Goal: Task Accomplishment & Management: Manage account settings

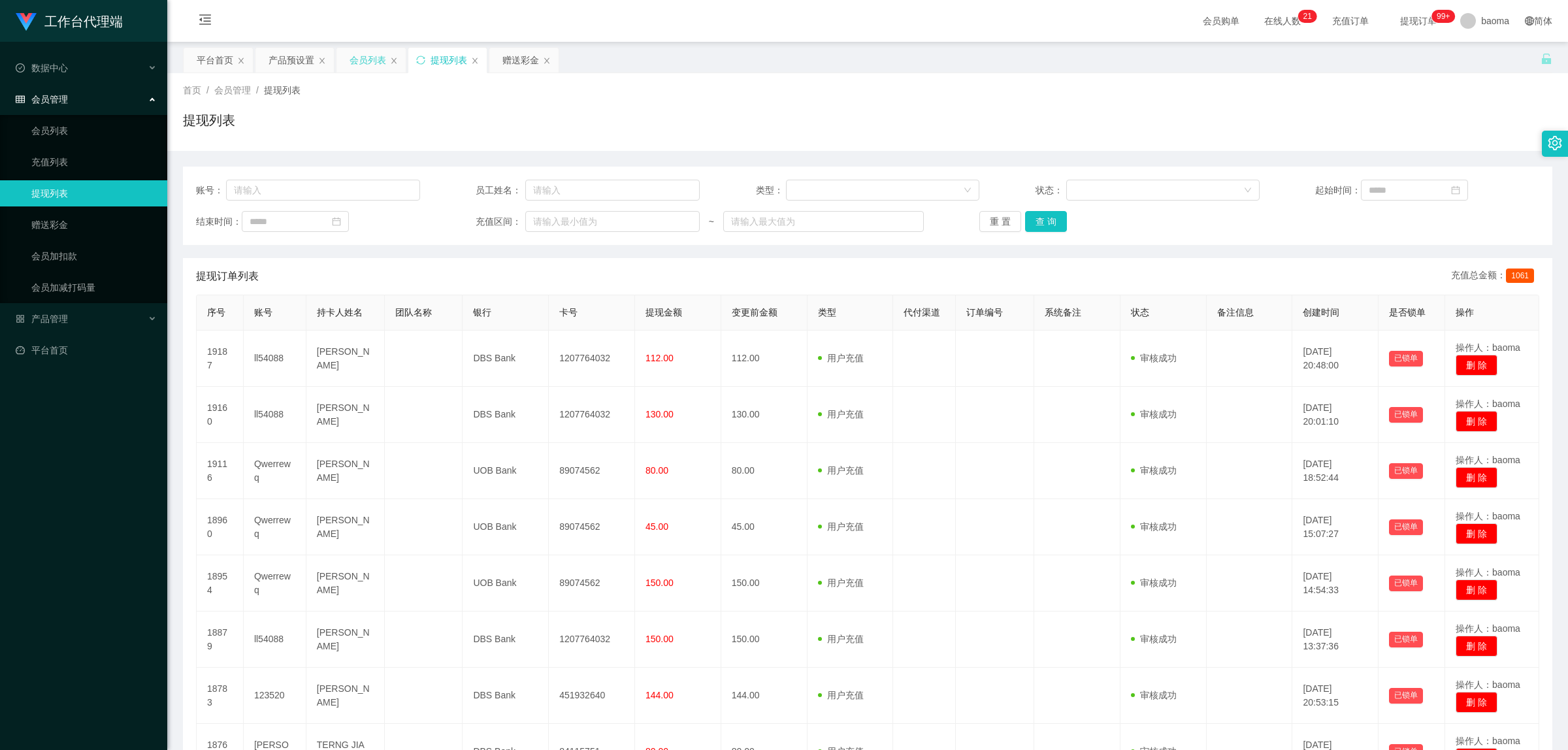
click at [365, 59] on div "会员列表" at bounding box center [367, 60] width 37 height 24
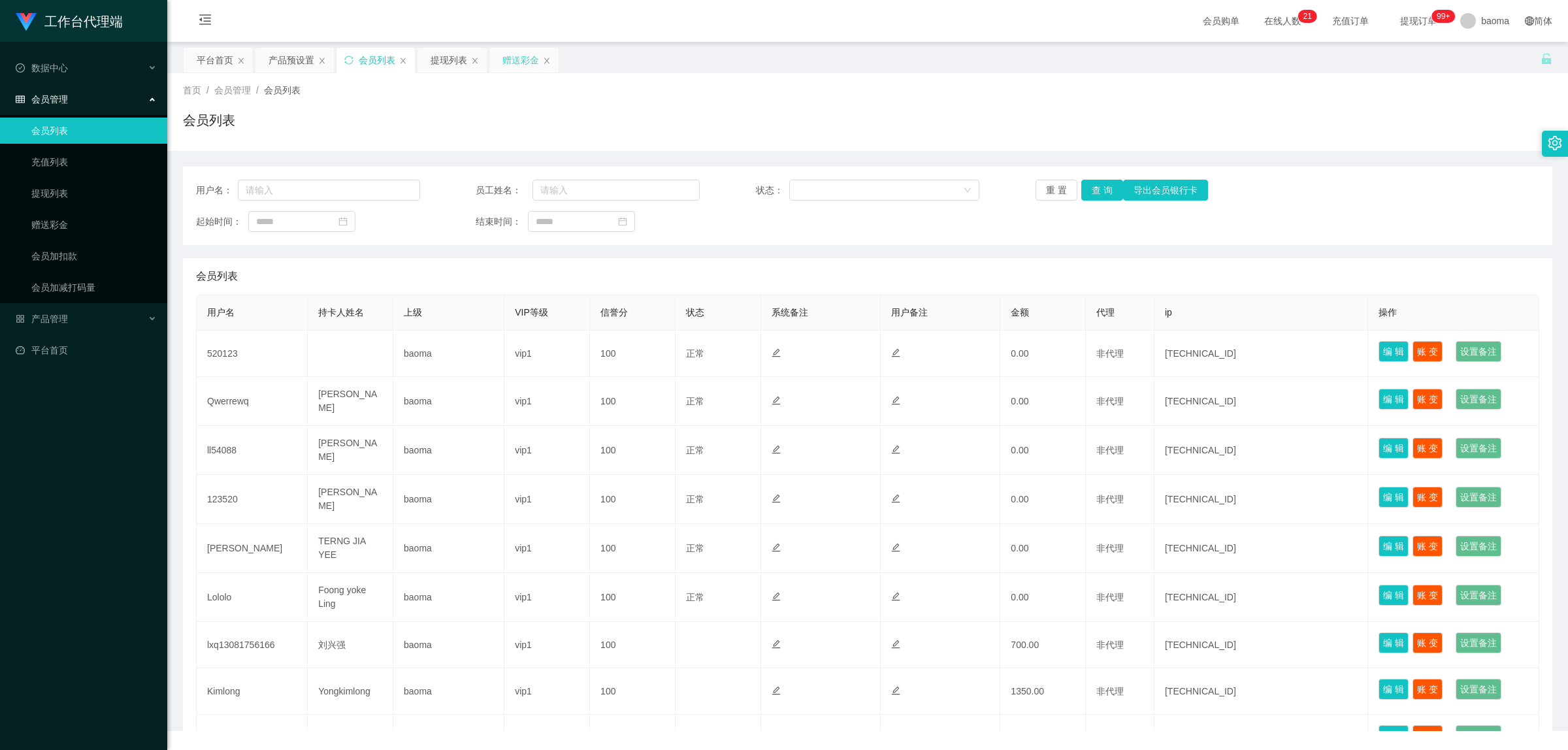
click at [511, 59] on div "赠送彩金" at bounding box center [520, 60] width 37 height 24
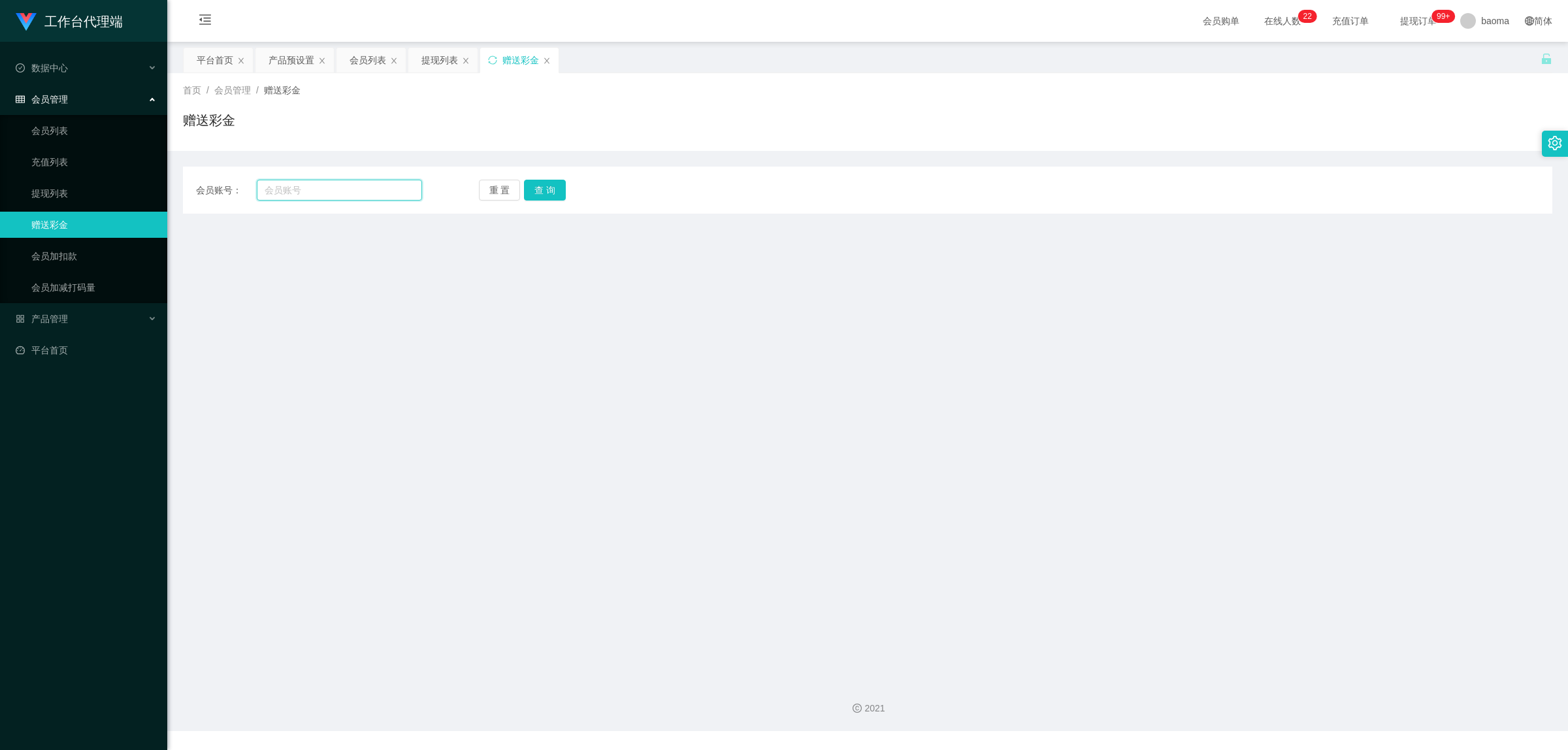
click at [314, 186] on input "text" at bounding box center [339, 191] width 165 height 21
paste input "93490064"
type input "93490064"
click at [541, 184] on button "查 询" at bounding box center [544, 191] width 42 height 21
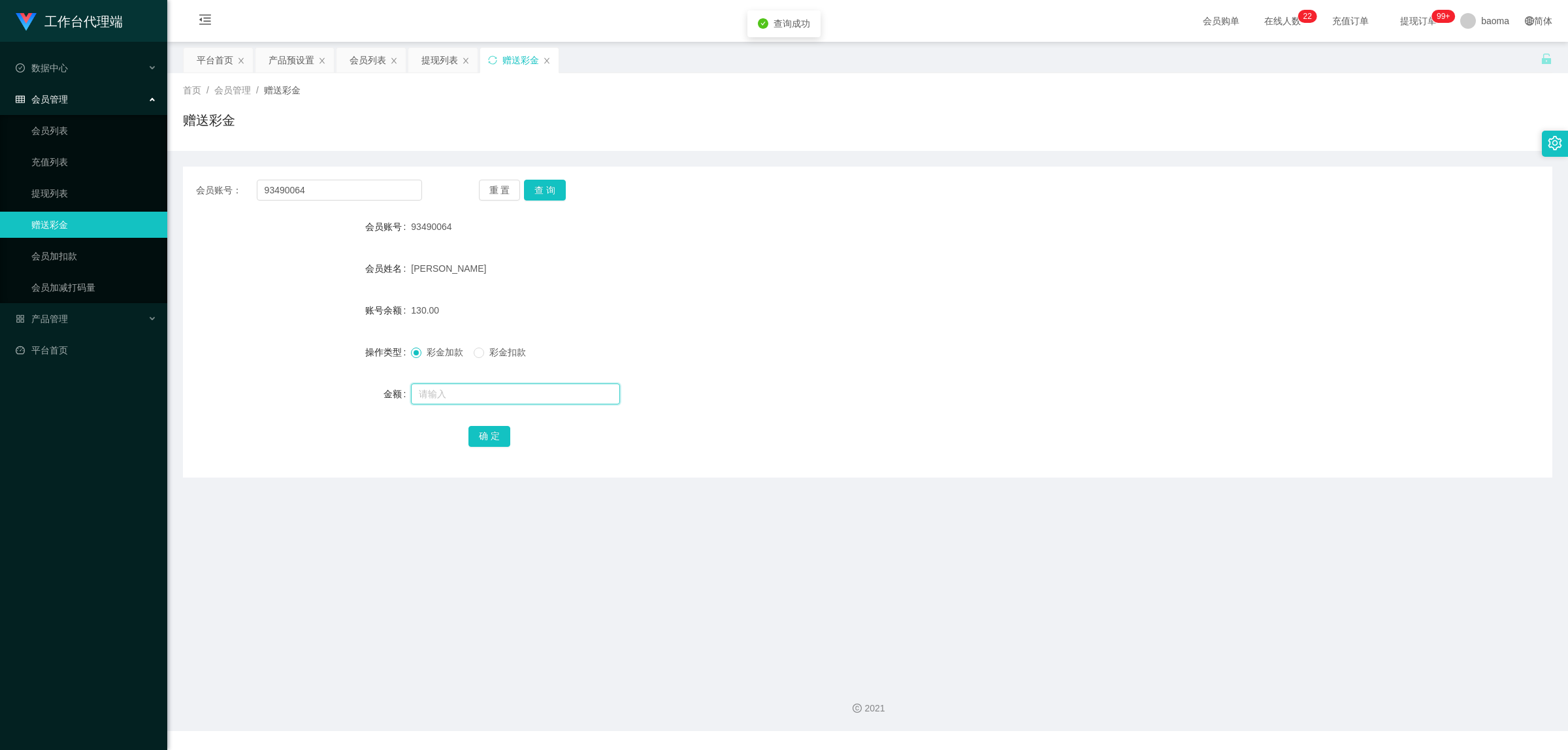
click at [472, 393] on input "text" at bounding box center [516, 394] width 209 height 21
type input "56"
click at [489, 433] on button "确 定" at bounding box center [489, 436] width 42 height 21
click at [422, 60] on div "提现列表" at bounding box center [439, 60] width 37 height 24
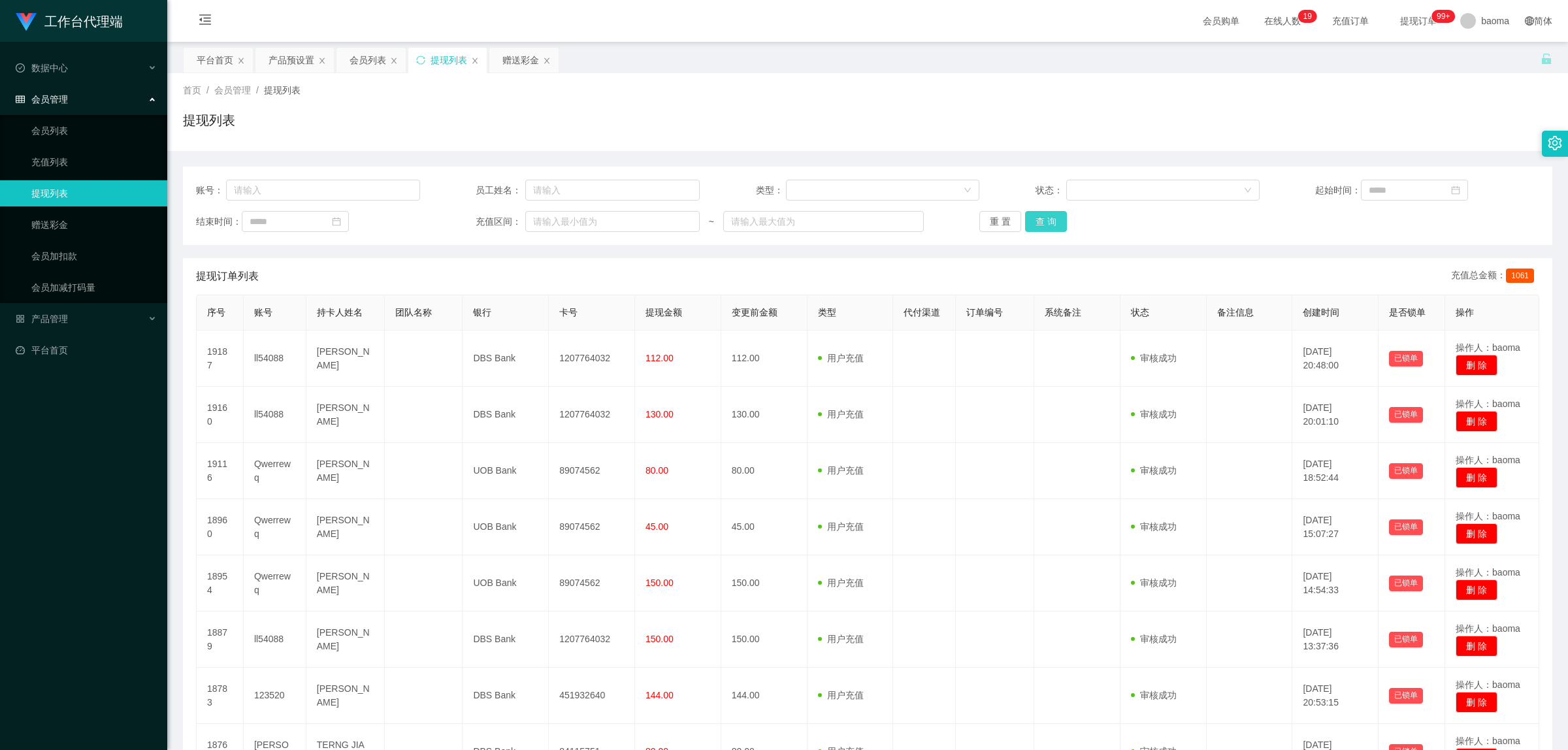
click at [1046, 223] on button "查 询" at bounding box center [1046, 221] width 42 height 21
click at [292, 61] on div "会员列表" at bounding box center [287, 60] width 37 height 24
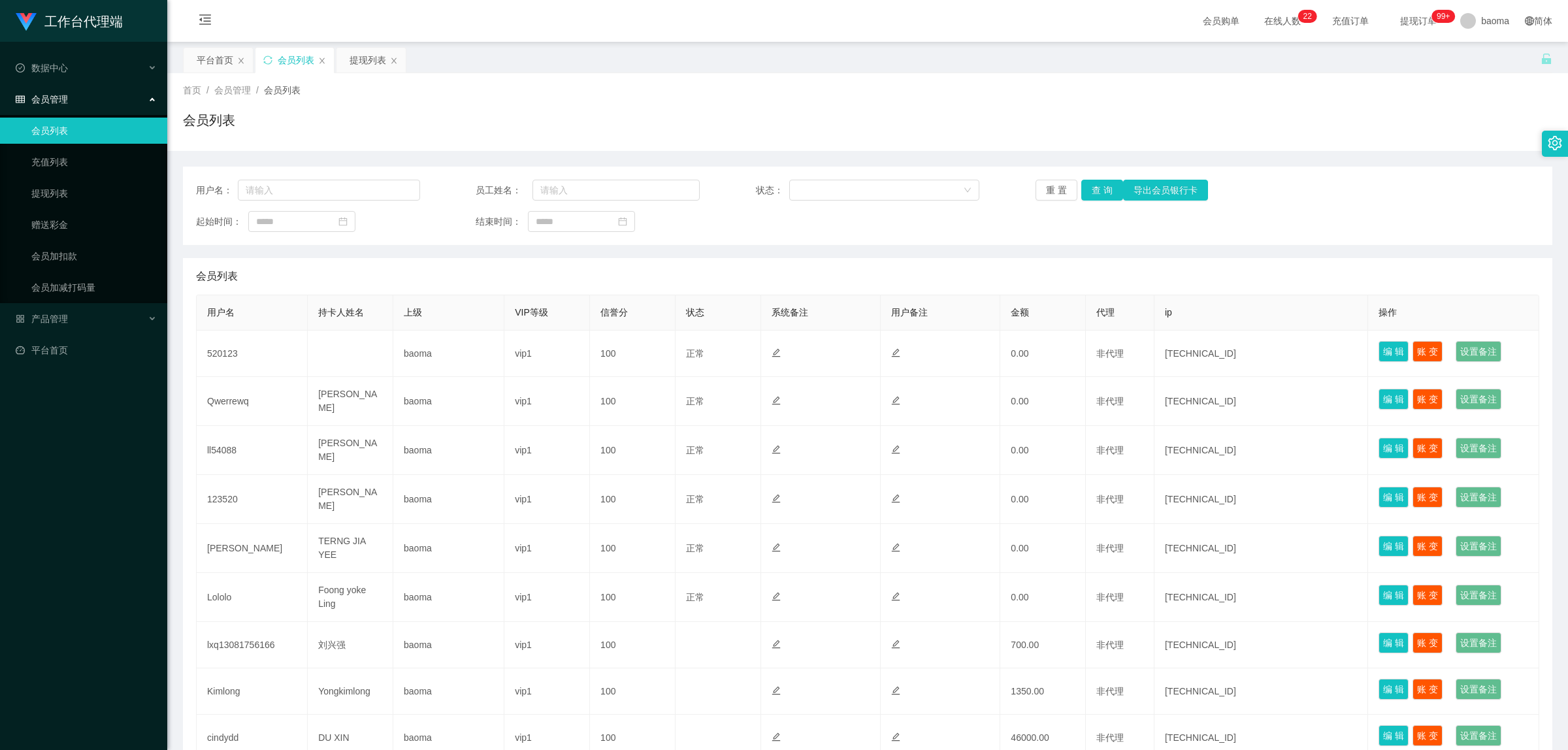
click at [346, 206] on div "用户名： 员工姓名： 状态： 重 置 查 询 导出会员银行卡 起始时间： 结束时间：" at bounding box center [867, 206] width 1369 height 78
click at [338, 200] on div "用户名： 员工姓名： 状态： 重 置 查 询 导出会员银行卡 起始时间： 结束时间：" at bounding box center [867, 206] width 1369 height 78
click at [345, 196] on input "text" at bounding box center [329, 191] width 182 height 21
paste input "93490064"
type input "93490064"
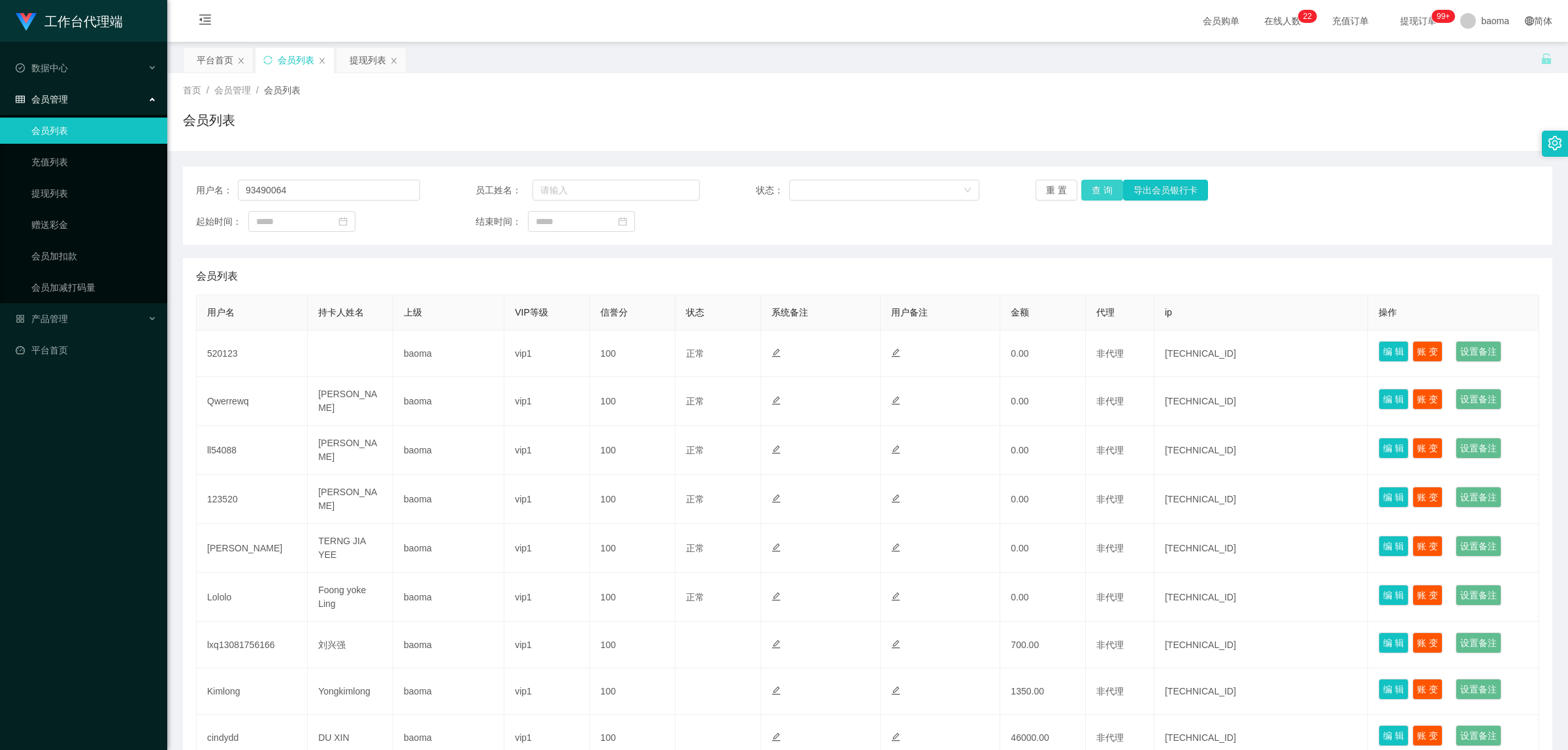
click at [1095, 186] on button "查 询" at bounding box center [1102, 191] width 42 height 21
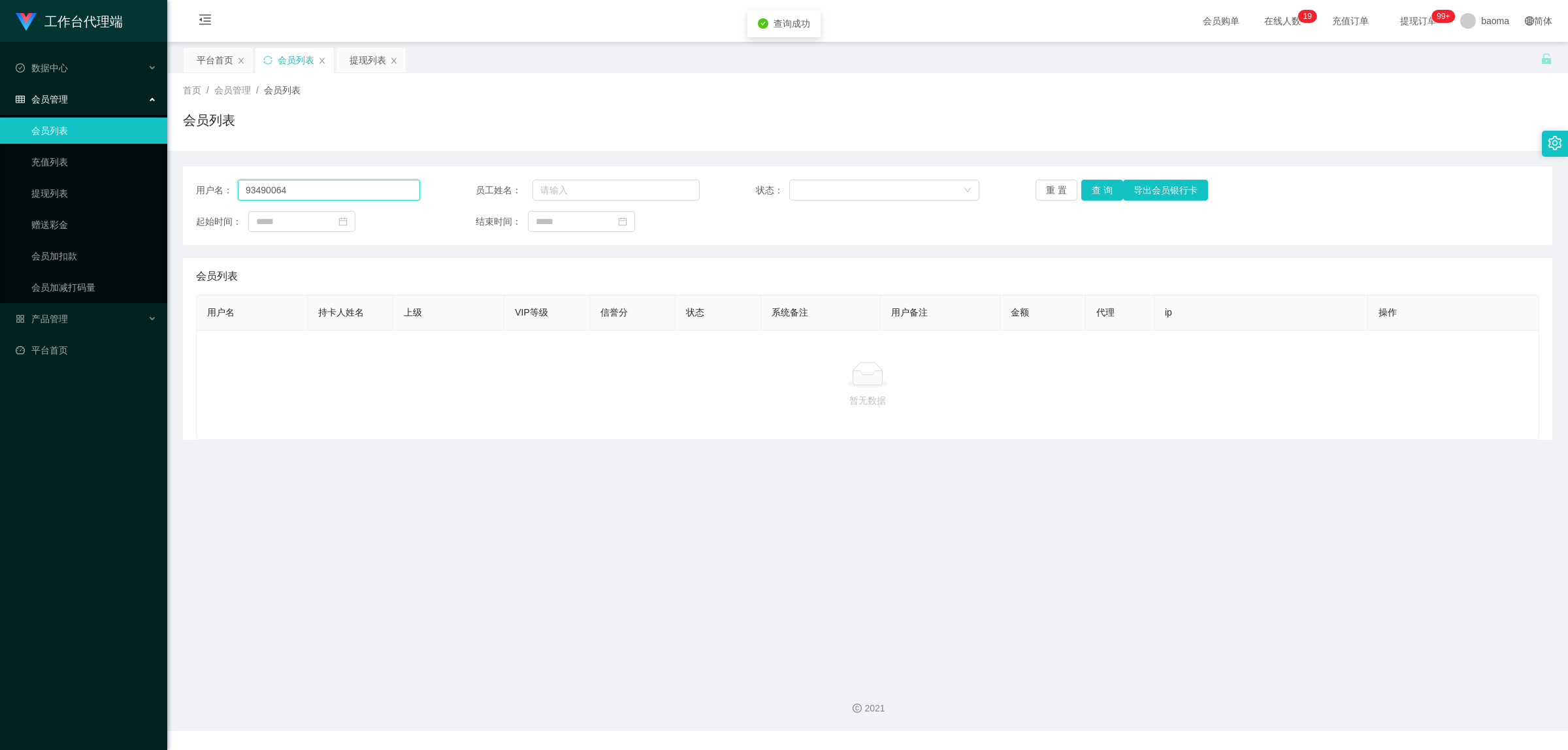
drag, startPoint x: 332, startPoint y: 195, endPoint x: 209, endPoint y: 167, distance: 126.1
click at [209, 167] on div "用户名： 93490064 员工姓名： 状态： 重 置 查 询 导出会员银行卡 起始时间： 结束时间：" at bounding box center [867, 206] width 1369 height 78
click at [1091, 191] on button "查 询" at bounding box center [1102, 191] width 42 height 21
click at [77, 149] on section "工作台代理端 数据中心 会员管理 会员列表 充值列表 提现列表 赠送彩金 会员加扣款 会员加减打码量 产品管理 平台首页 保存配置 重置配置 整体风格设置 主…" at bounding box center [784, 366] width 1568 height 731
click at [1089, 191] on button "查 询" at bounding box center [1102, 191] width 42 height 21
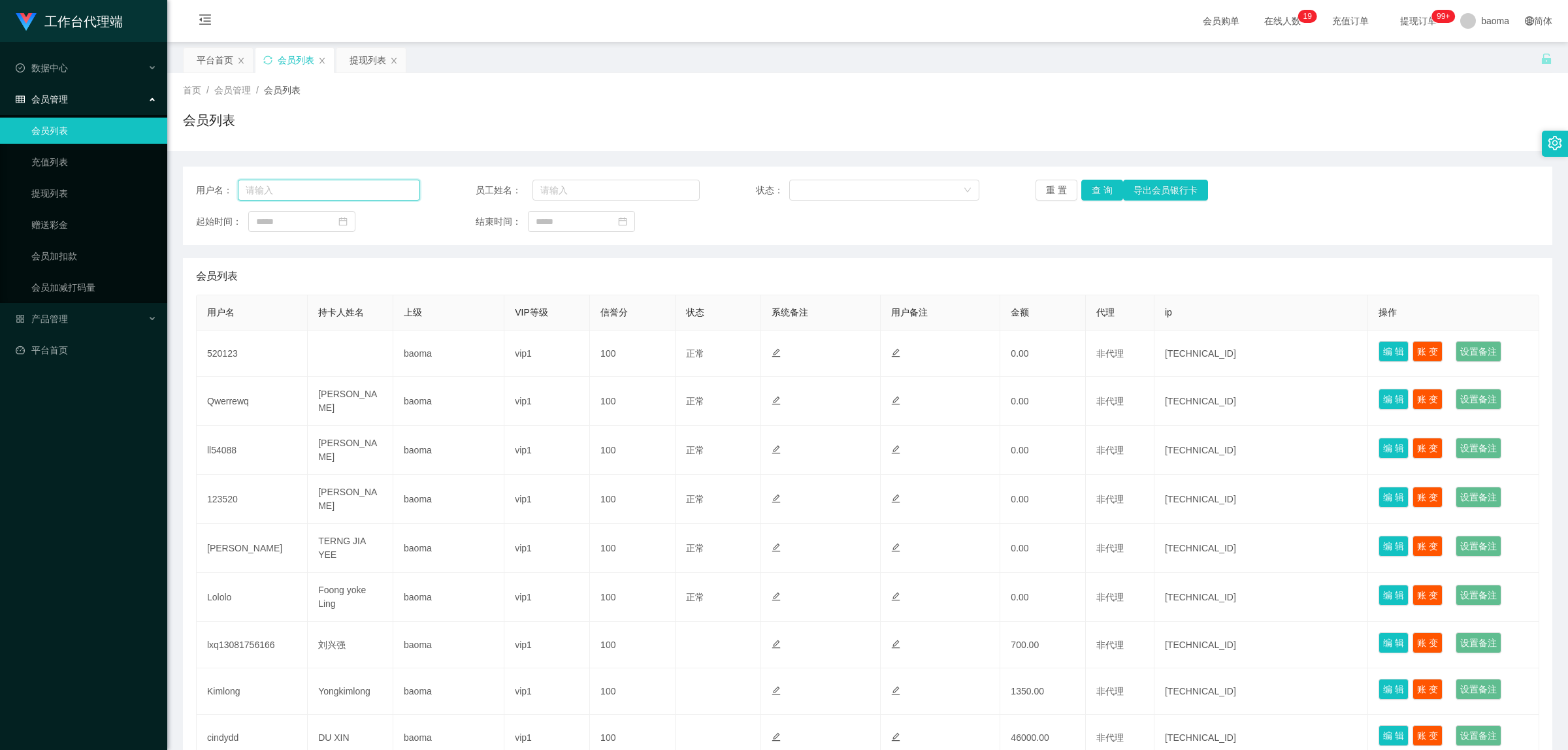
click at [301, 194] on input "text" at bounding box center [329, 191] width 182 height 21
paste input "93490064"
type input "93490064"
click at [1099, 183] on button "查 询" at bounding box center [1102, 191] width 42 height 21
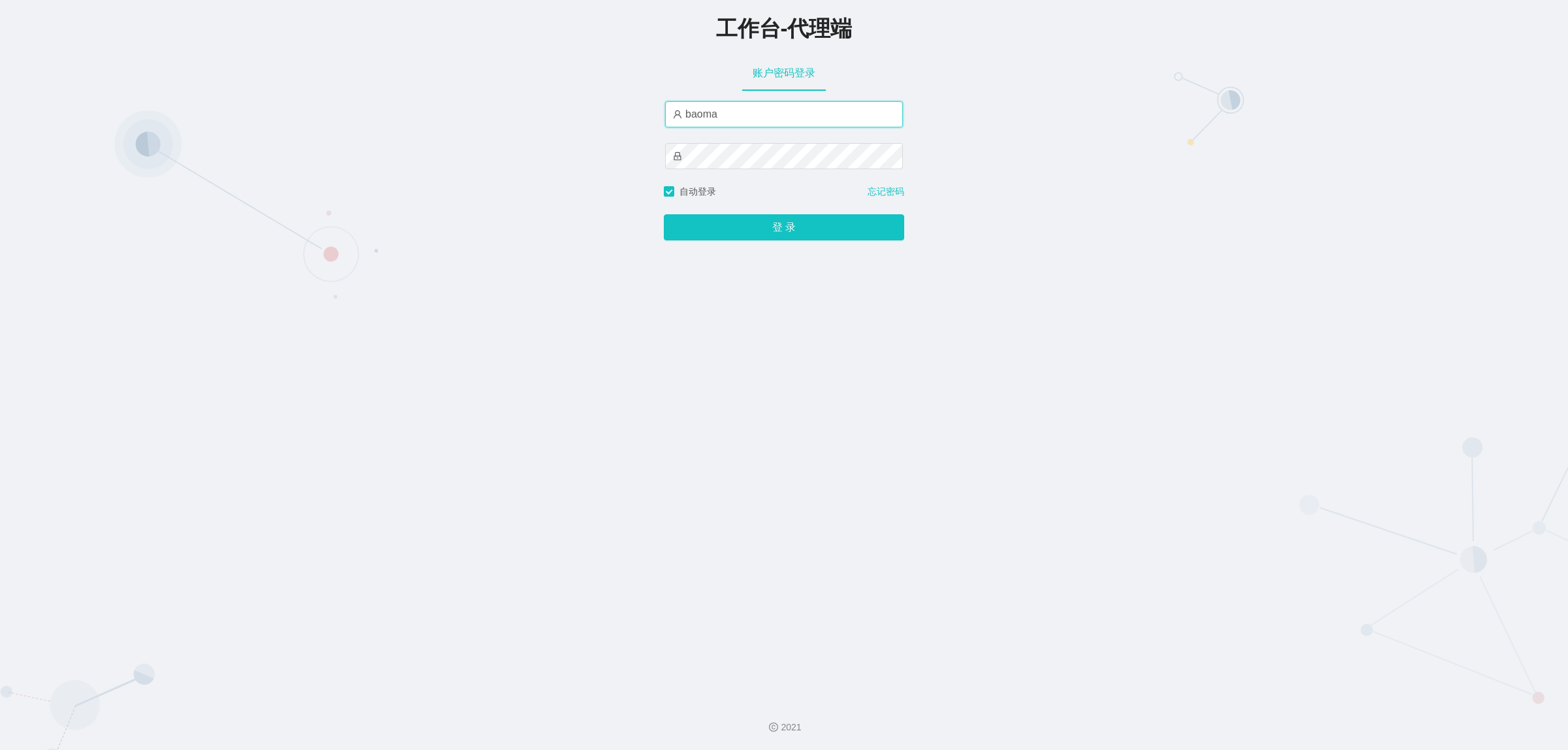
click at [740, 115] on input "baoma" at bounding box center [784, 114] width 238 height 26
drag, startPoint x: 740, startPoint y: 115, endPoint x: 664, endPoint y: 107, distance: 76.4
click at [665, 107] on input "baoma" at bounding box center [784, 114] width 238 height 26
type input "damao"
click at [699, 222] on button "登 录" at bounding box center [784, 227] width 240 height 26
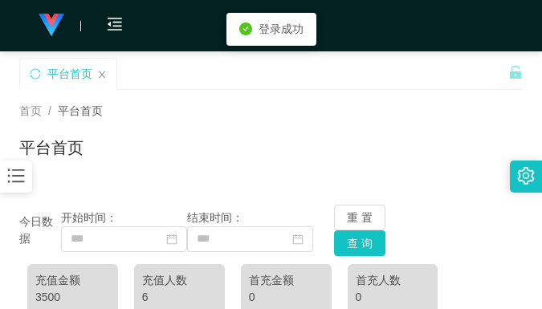
click at [215, 107] on div "首页 / 平台首页 /" at bounding box center [270, 111] width 503 height 17
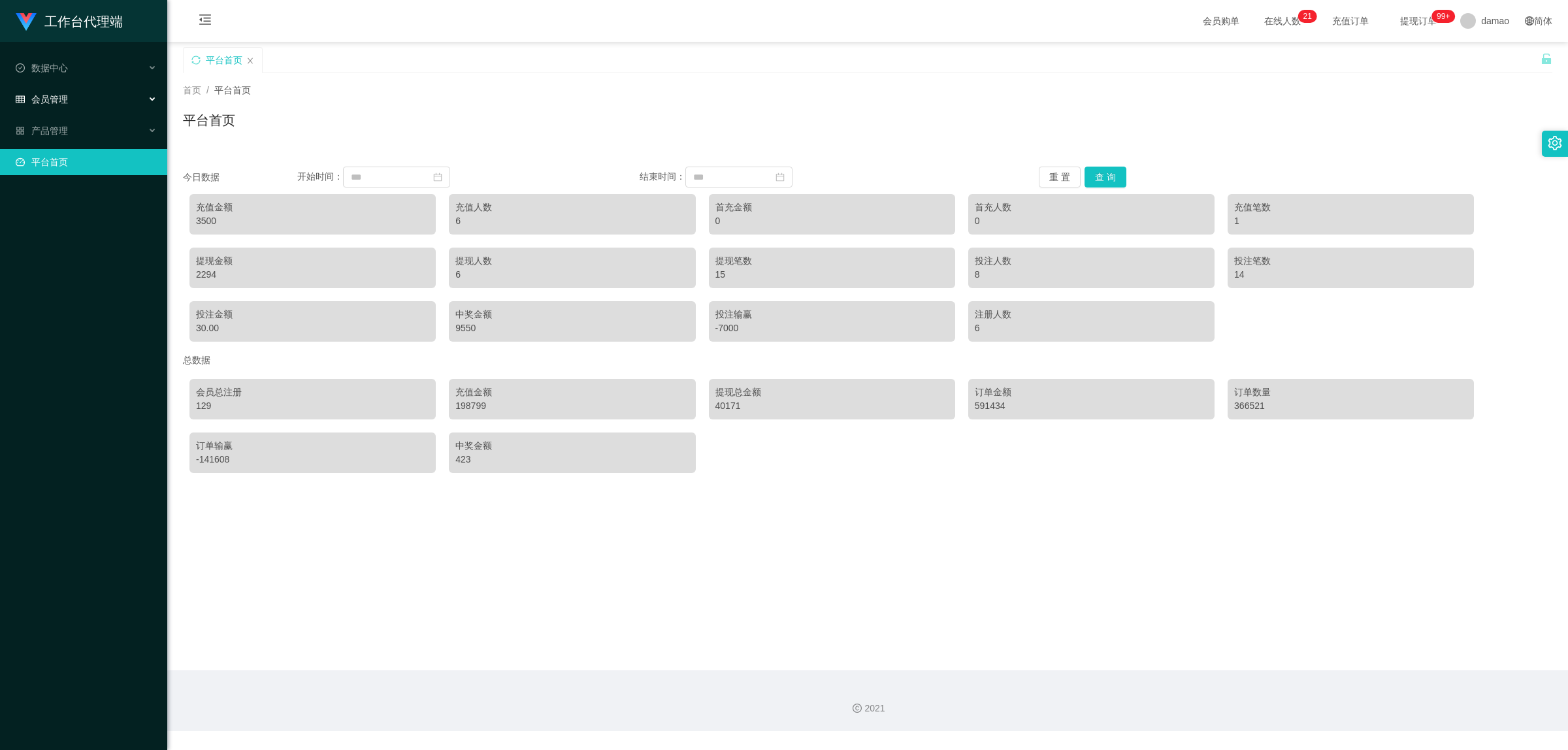
click at [71, 96] on div "会员管理" at bounding box center [83, 99] width 167 height 26
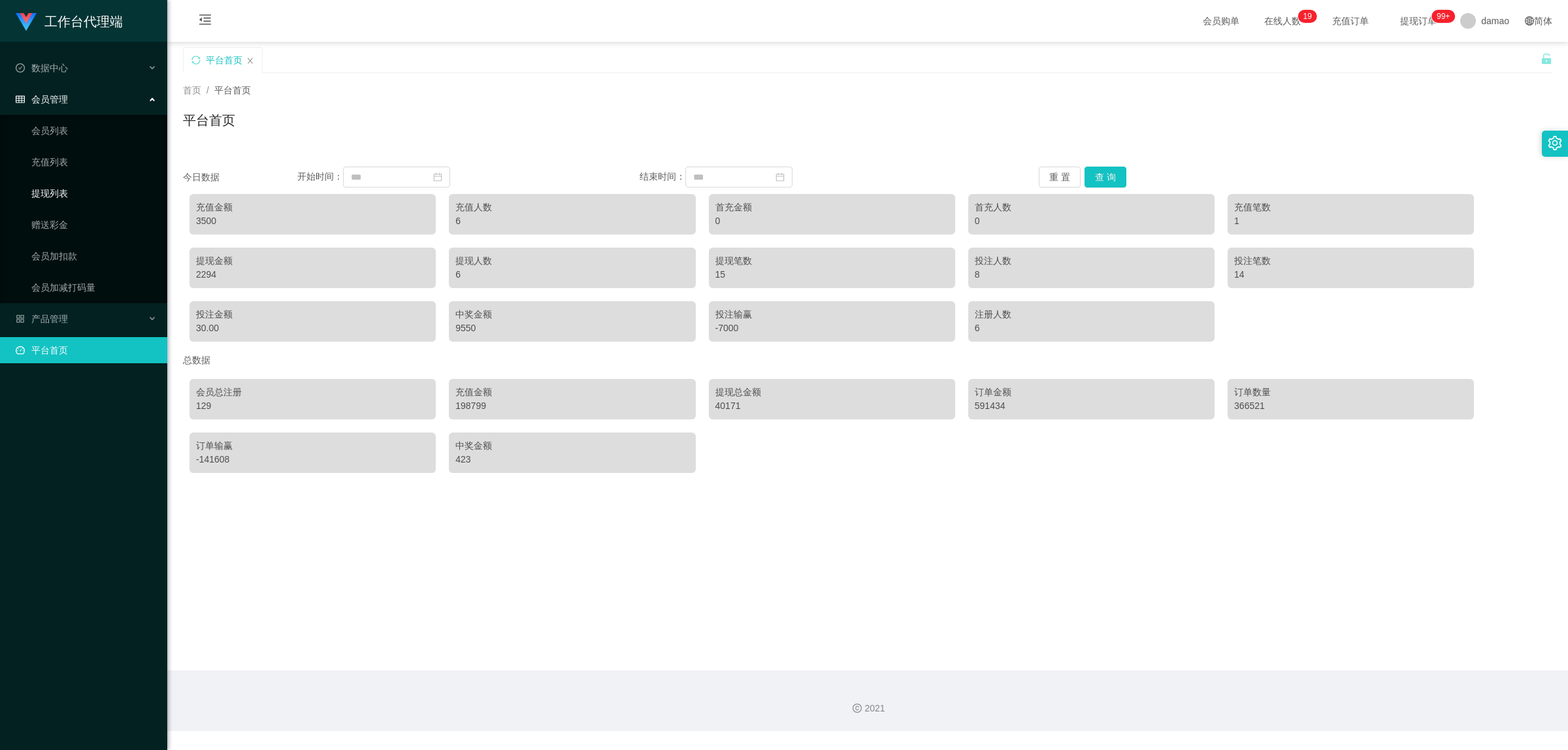
click at [67, 185] on link "提现列表" at bounding box center [94, 193] width 125 height 26
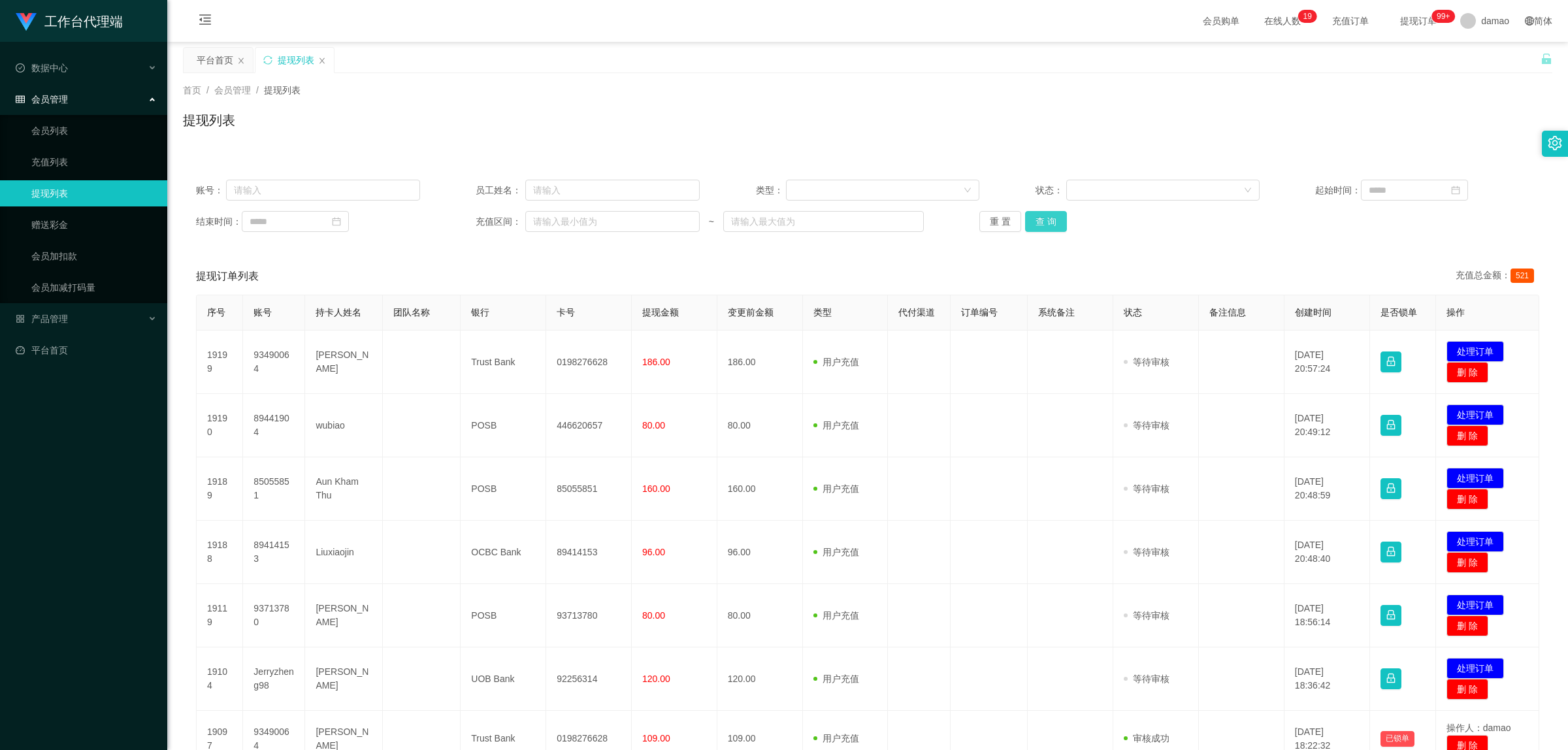
click at [1049, 217] on button "查 询" at bounding box center [1046, 221] width 42 height 21
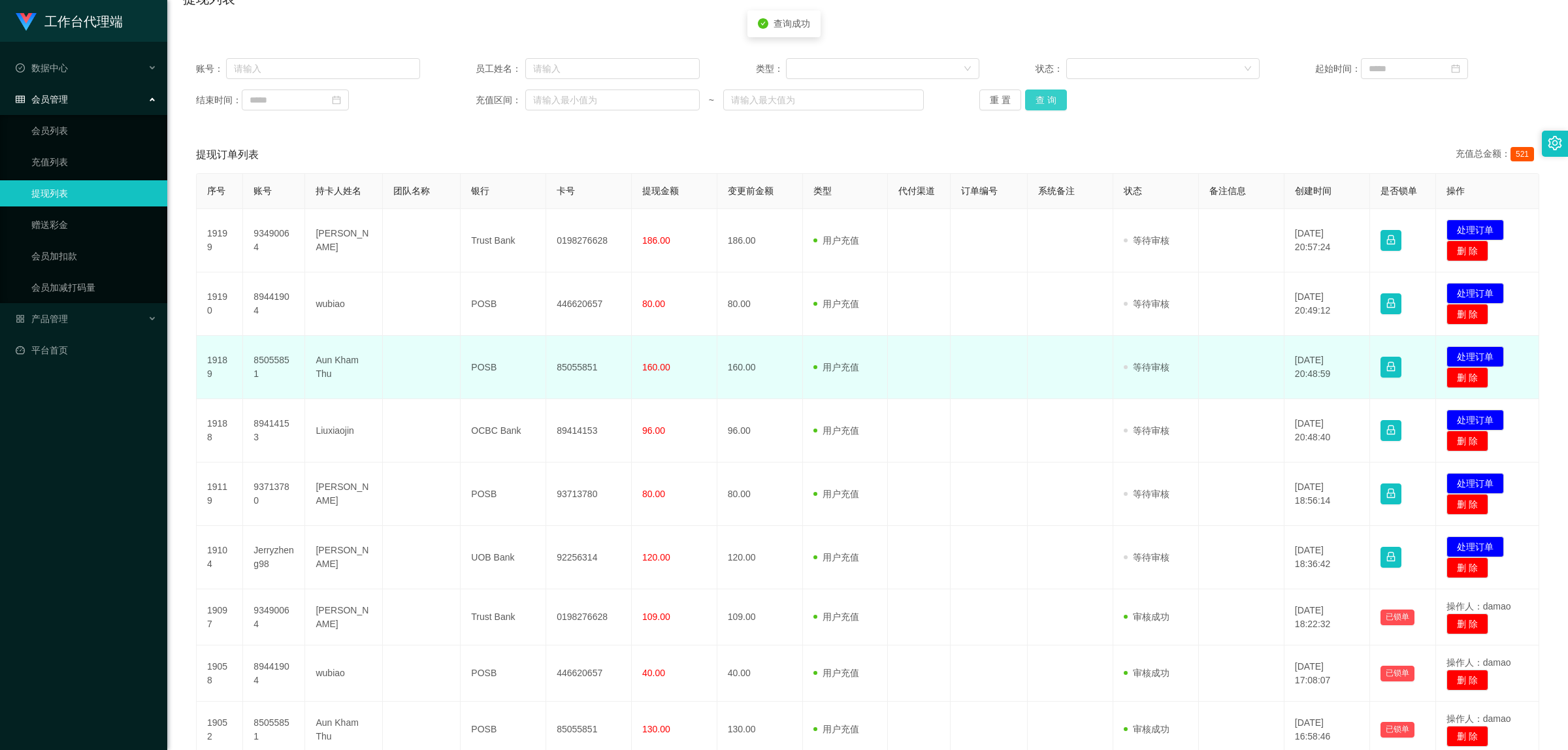
scroll to position [289, 0]
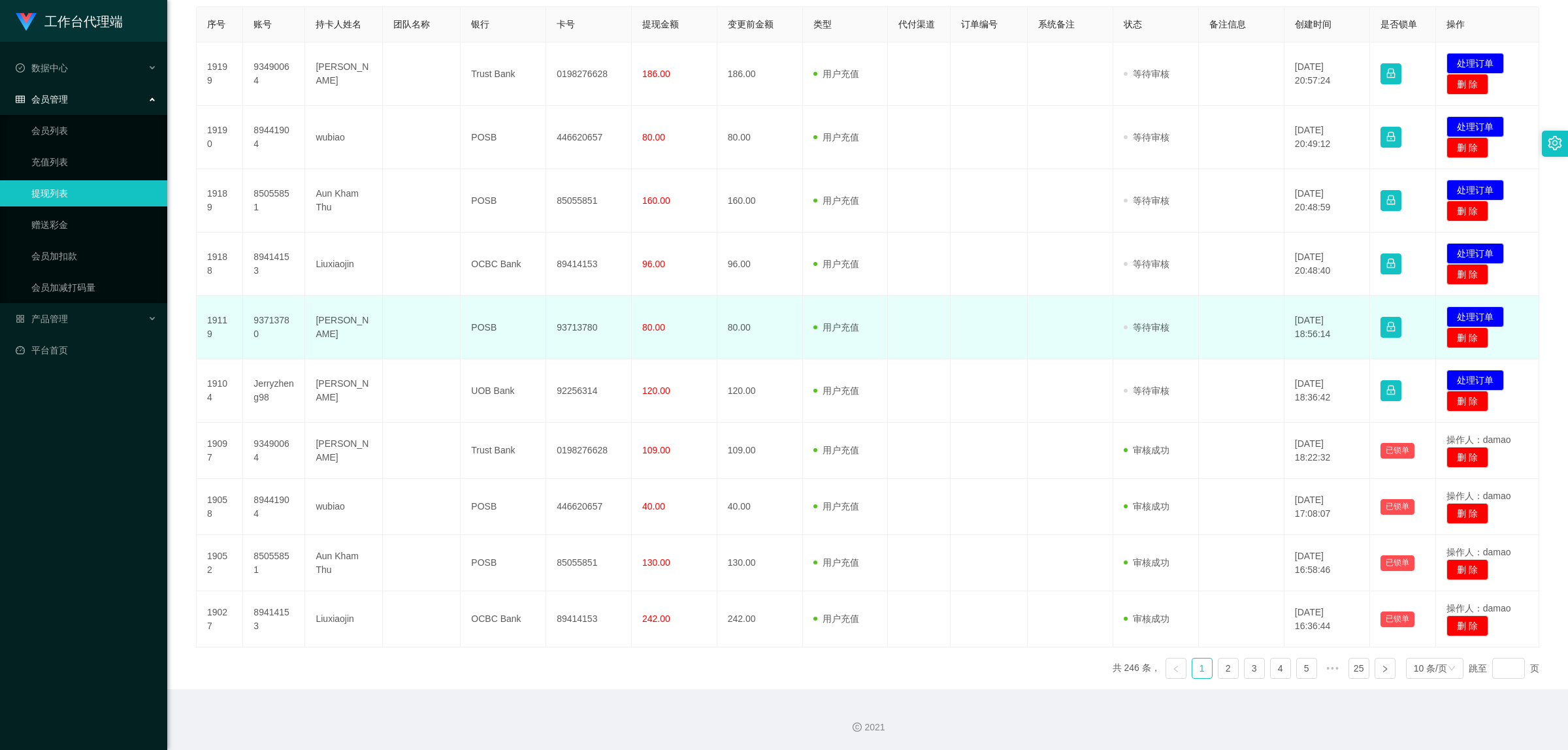
click at [586, 324] on td "93713780" at bounding box center [589, 327] width 86 height 64
copy td "93713780"
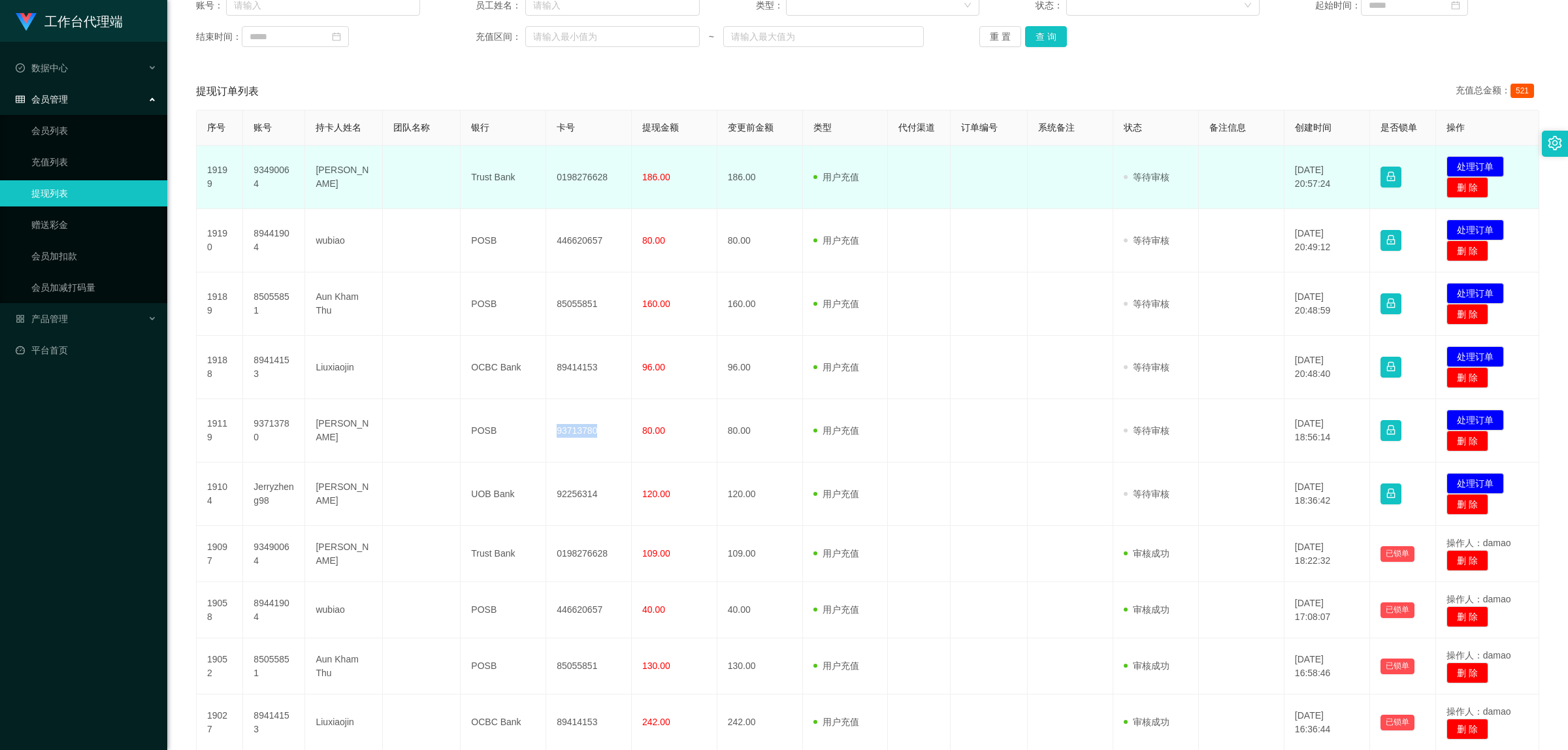
scroll to position [126, 0]
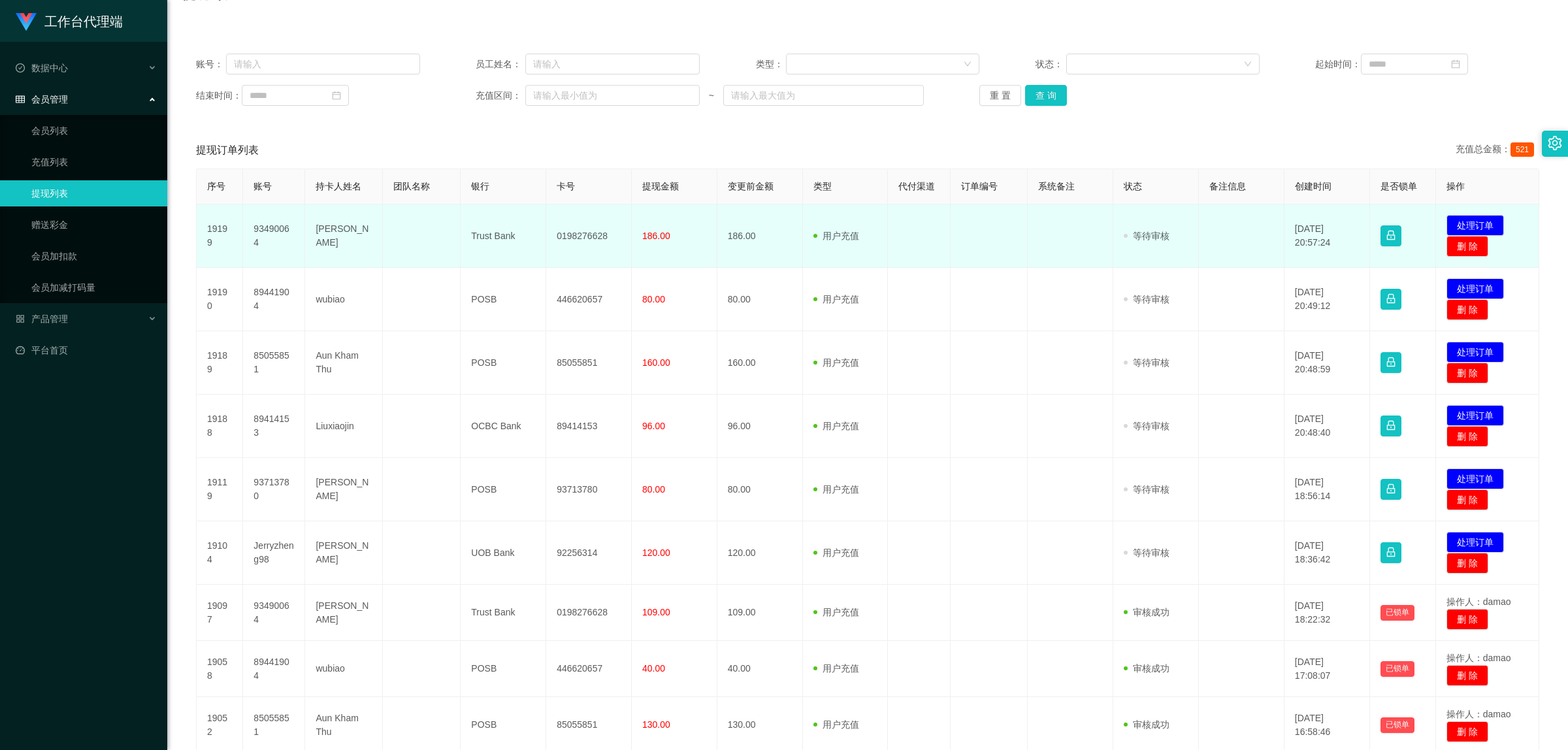
click at [596, 237] on td "0198276628" at bounding box center [589, 236] width 86 height 64
click at [599, 235] on td "0198276628" at bounding box center [589, 236] width 86 height 64
copy td "0198276628"
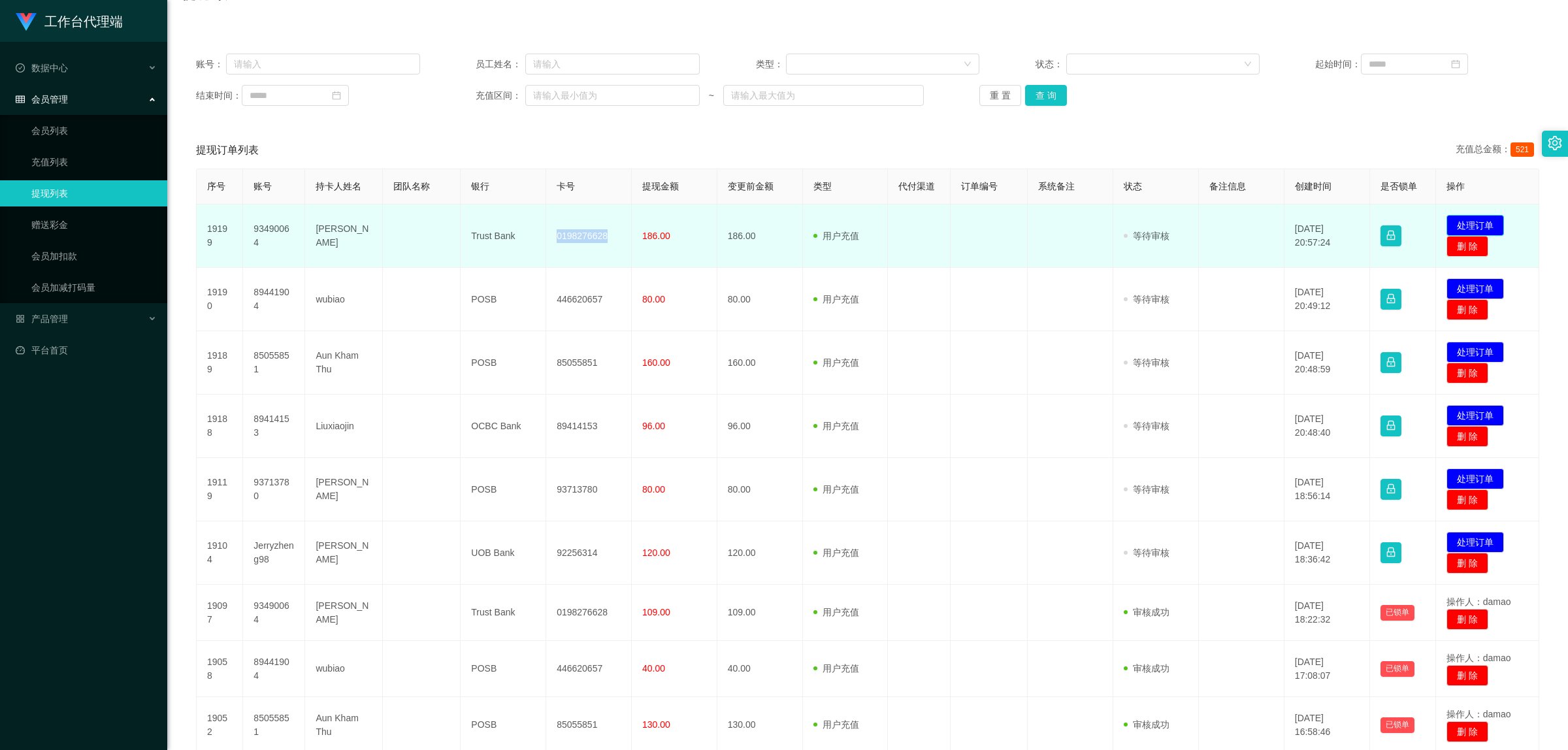
click at [1468, 220] on button "处理订单" at bounding box center [1475, 226] width 58 height 21
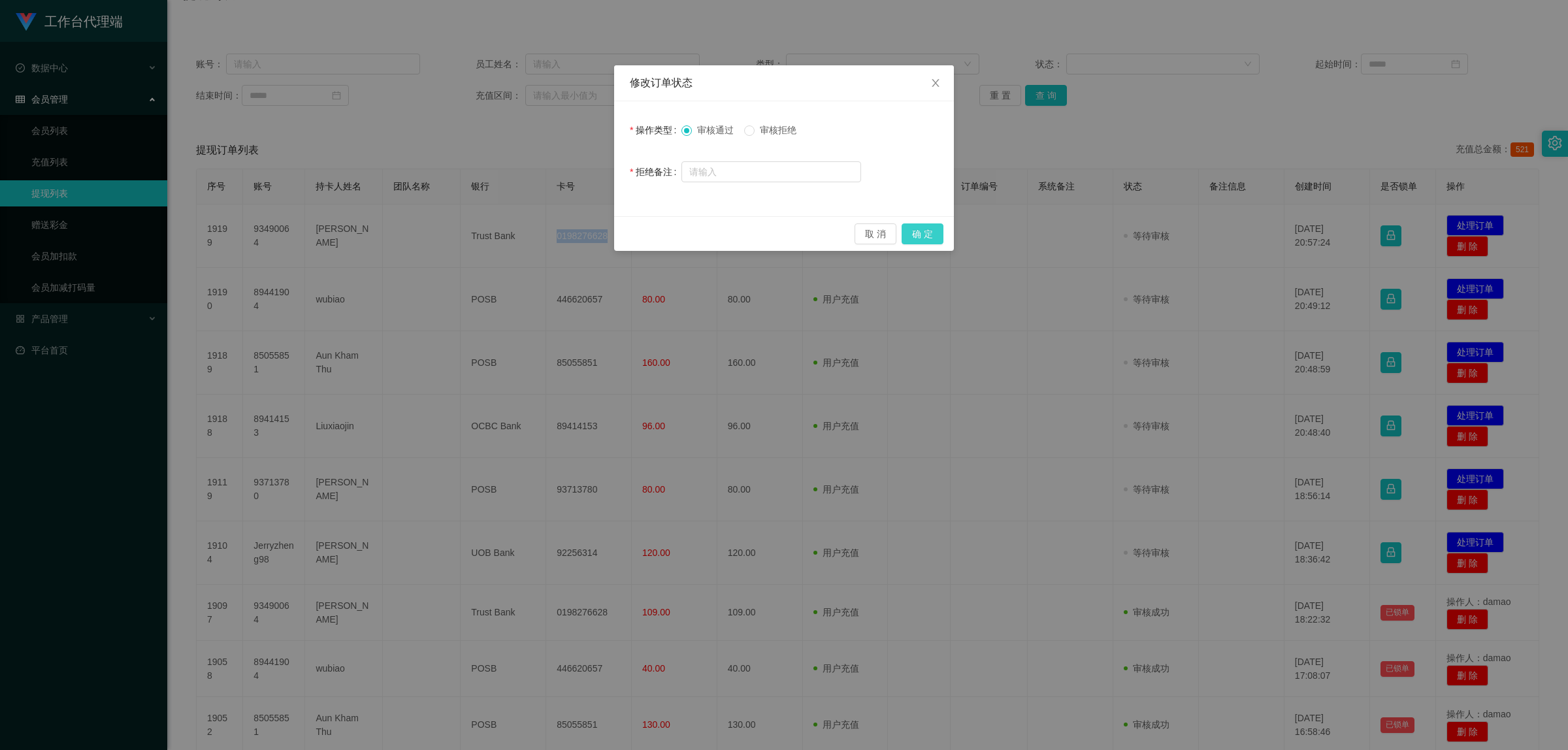
click at [916, 234] on button "确 定" at bounding box center [922, 234] width 42 height 21
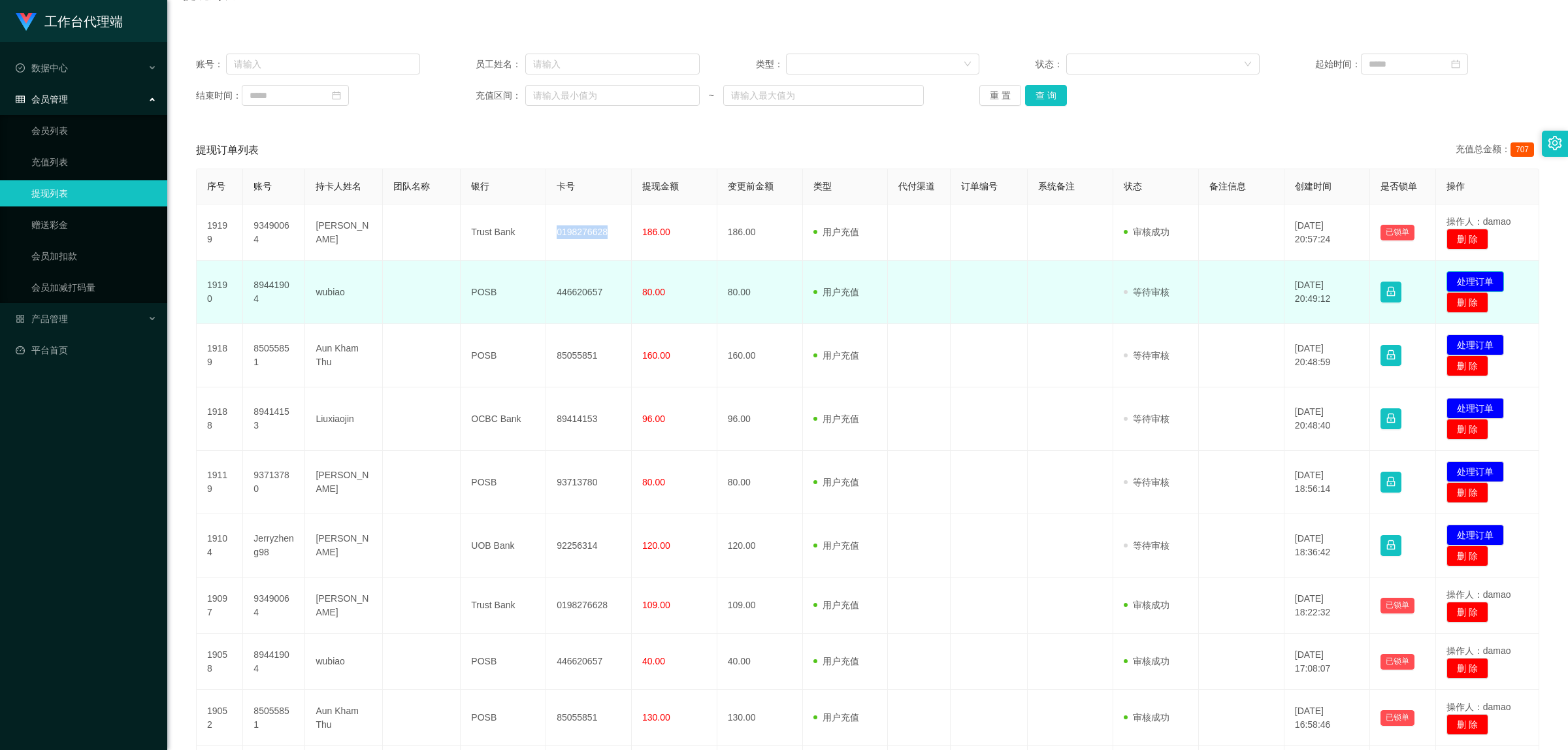
click at [1480, 276] on button "处理订单" at bounding box center [1475, 282] width 58 height 21
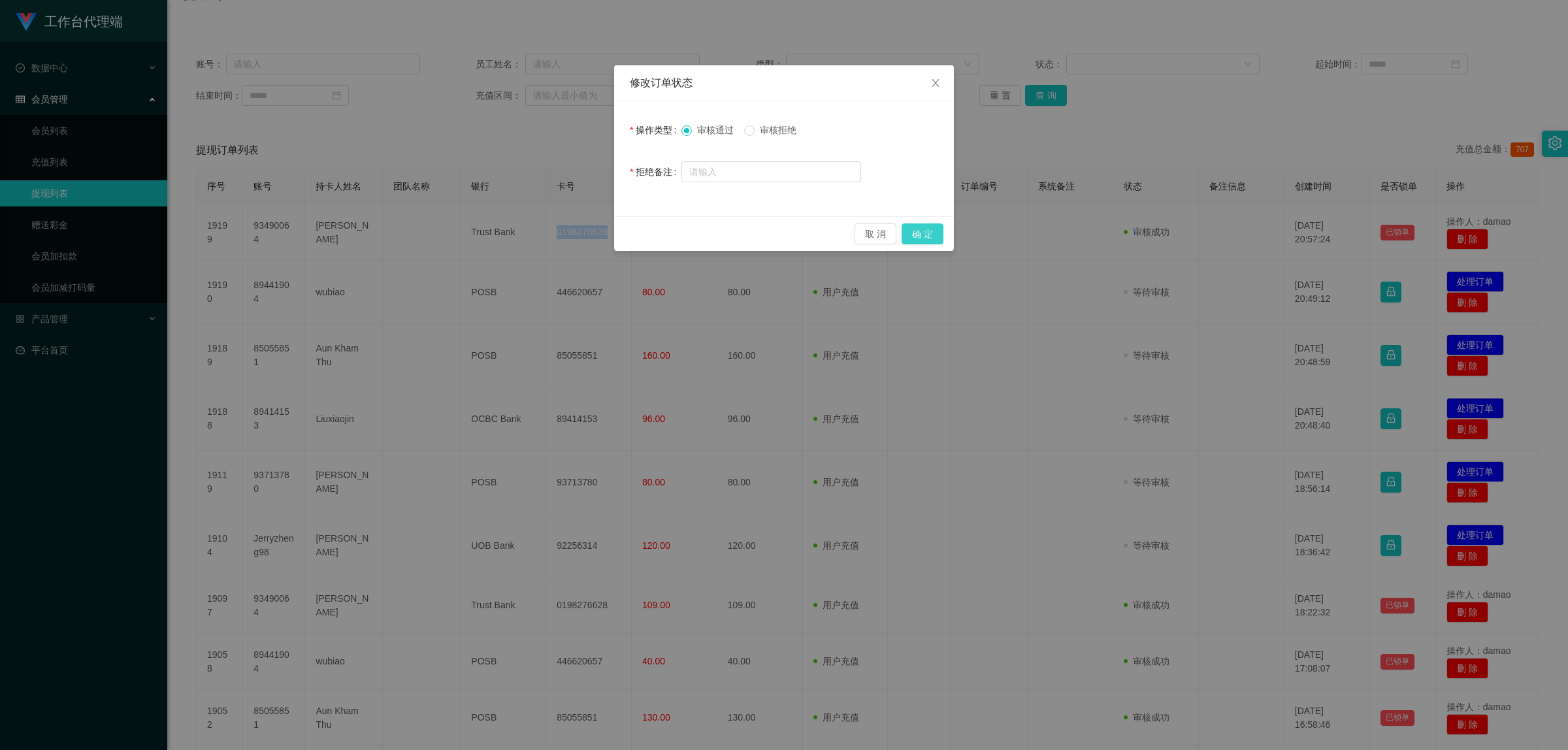
click at [935, 235] on button "确 定" at bounding box center [922, 234] width 42 height 21
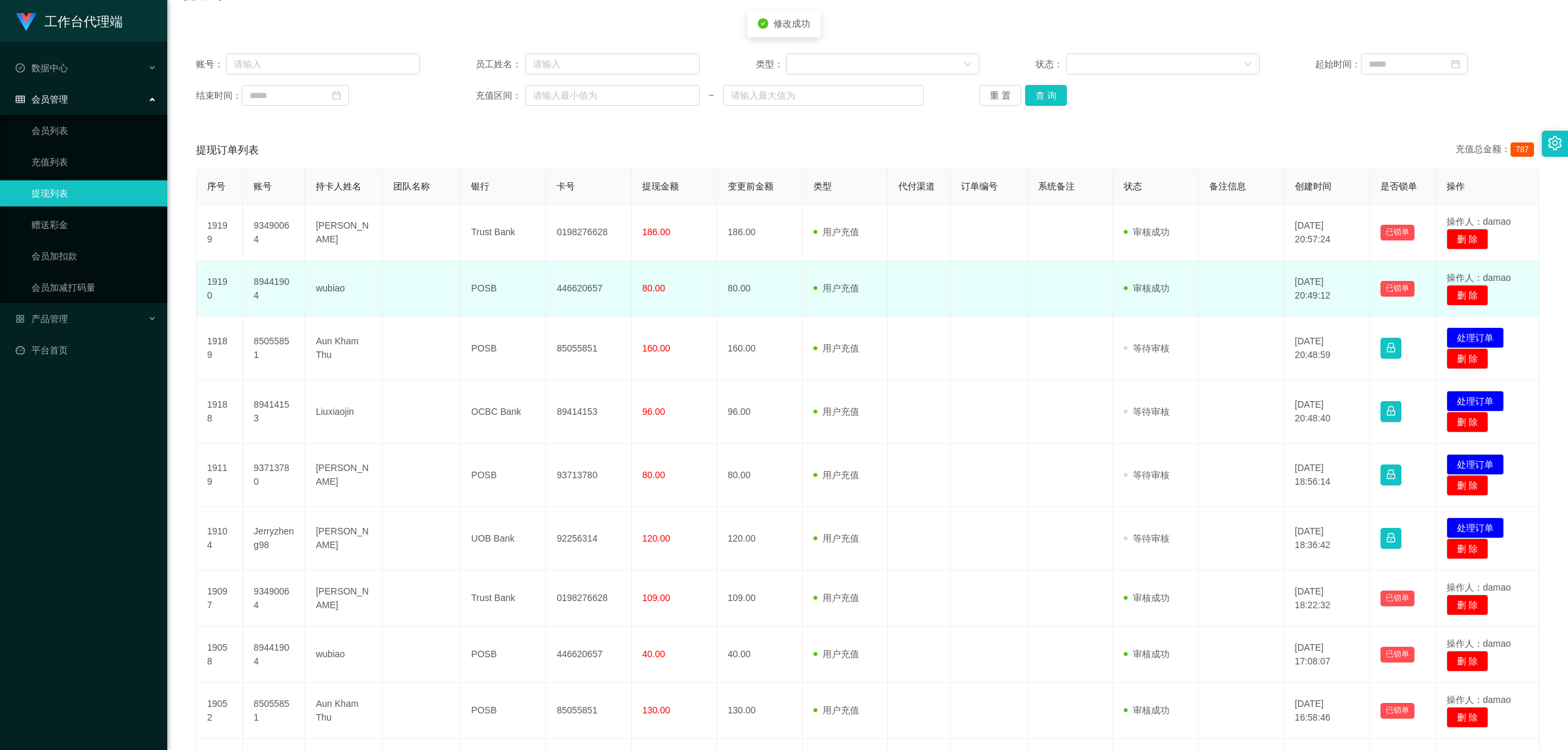
click at [583, 287] on td "446620657" at bounding box center [589, 288] width 86 height 56
click at [585, 286] on td "446620657" at bounding box center [589, 288] width 86 height 56
copy td "446620657"
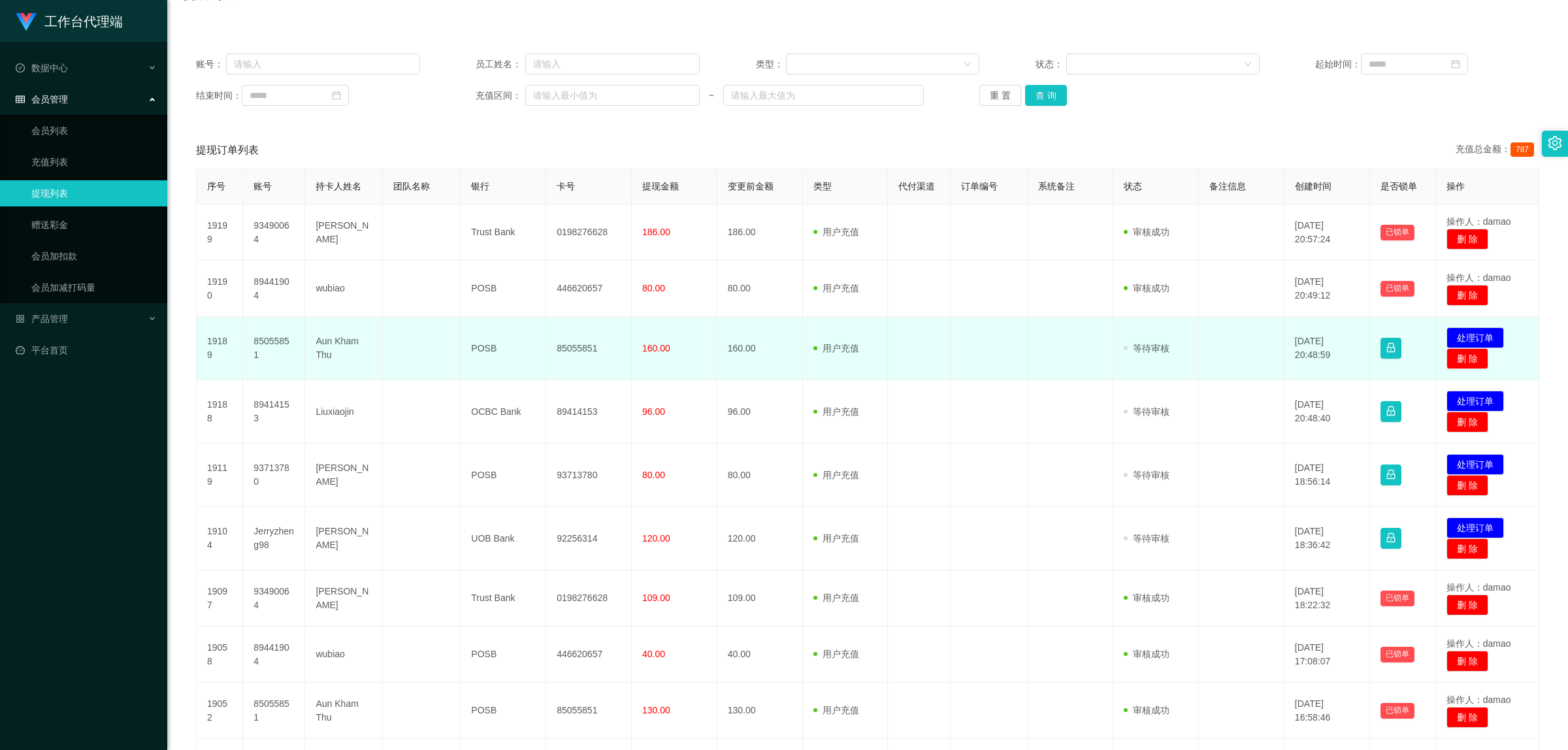
click at [588, 349] on td "85055851" at bounding box center [589, 349] width 86 height 64
copy td "85055851"
click at [1459, 330] on button "处理订单" at bounding box center [1475, 338] width 58 height 21
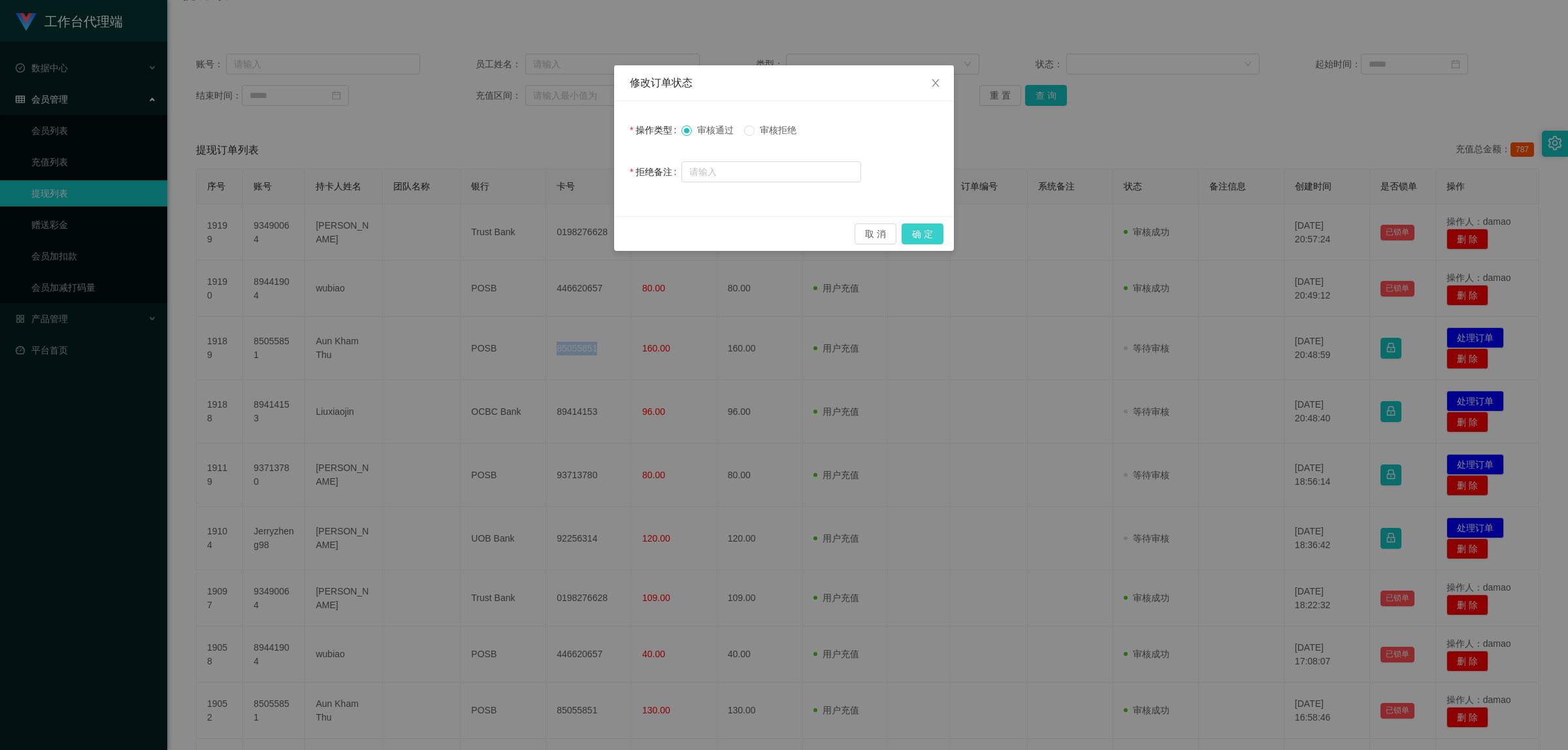
click at [933, 233] on button "确 定" at bounding box center [922, 234] width 42 height 21
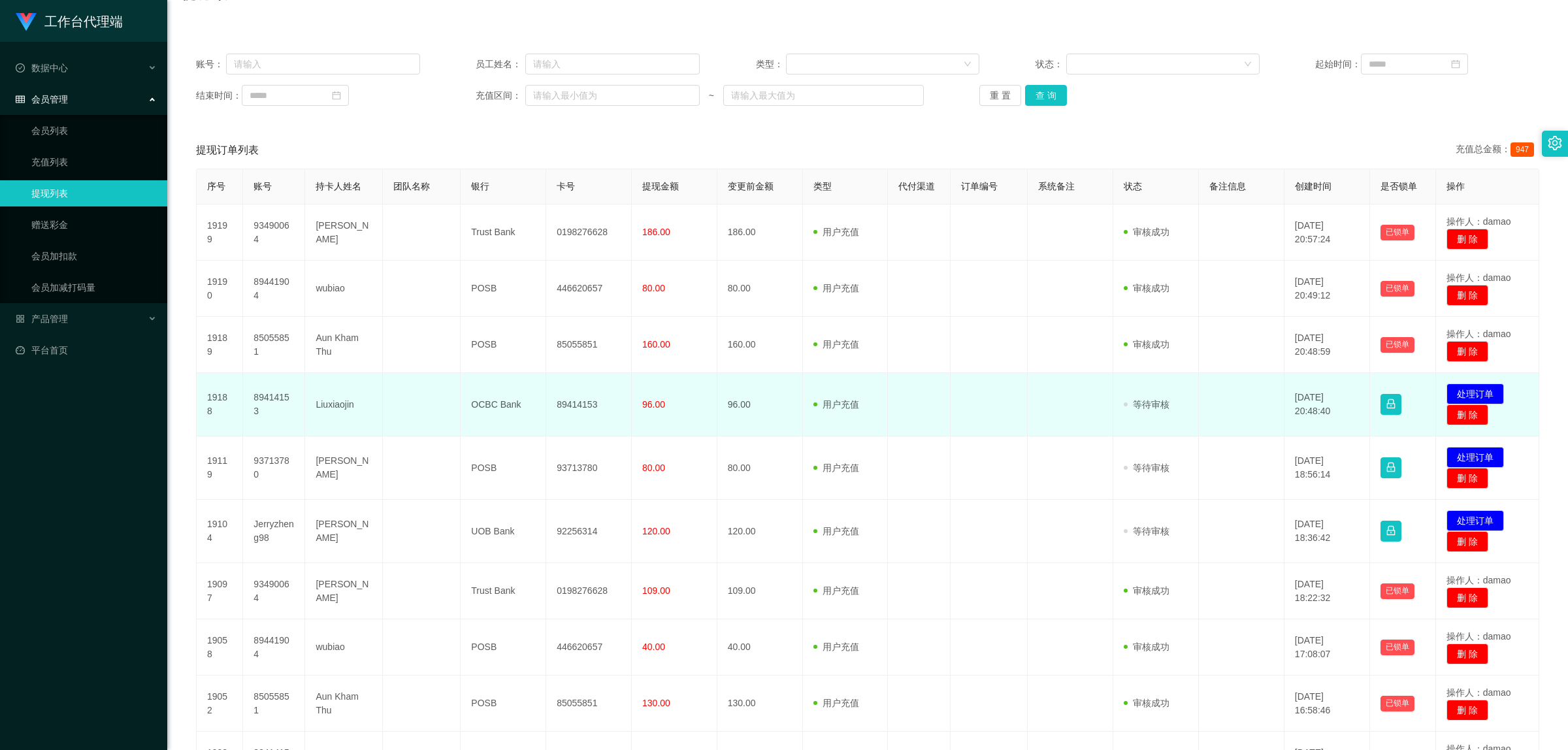
click at [583, 405] on td "89414153" at bounding box center [589, 405] width 86 height 64
copy td "89414153"
click at [1467, 388] on button "处理订单" at bounding box center [1475, 394] width 58 height 21
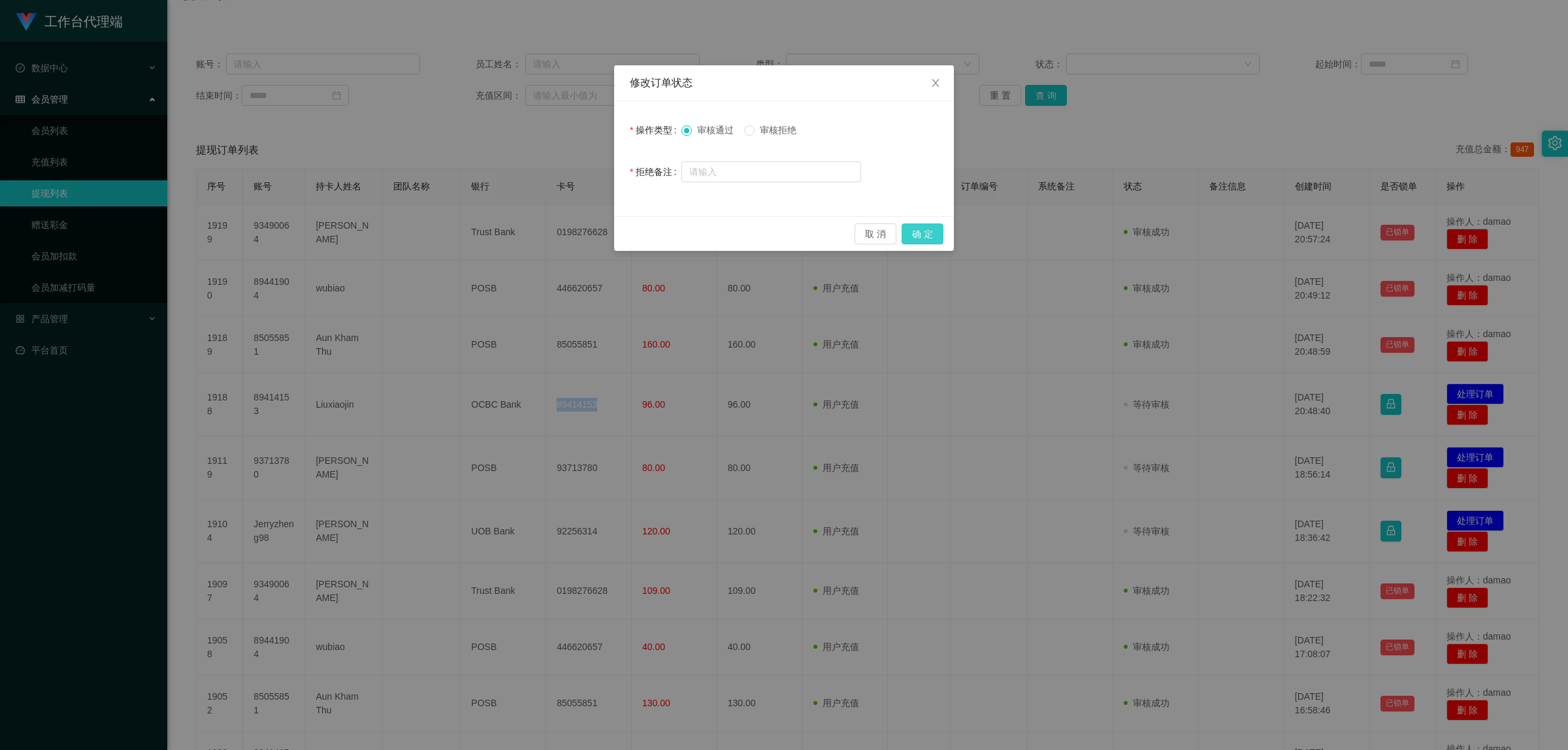
click at [933, 235] on button "确 定" at bounding box center [922, 234] width 42 height 21
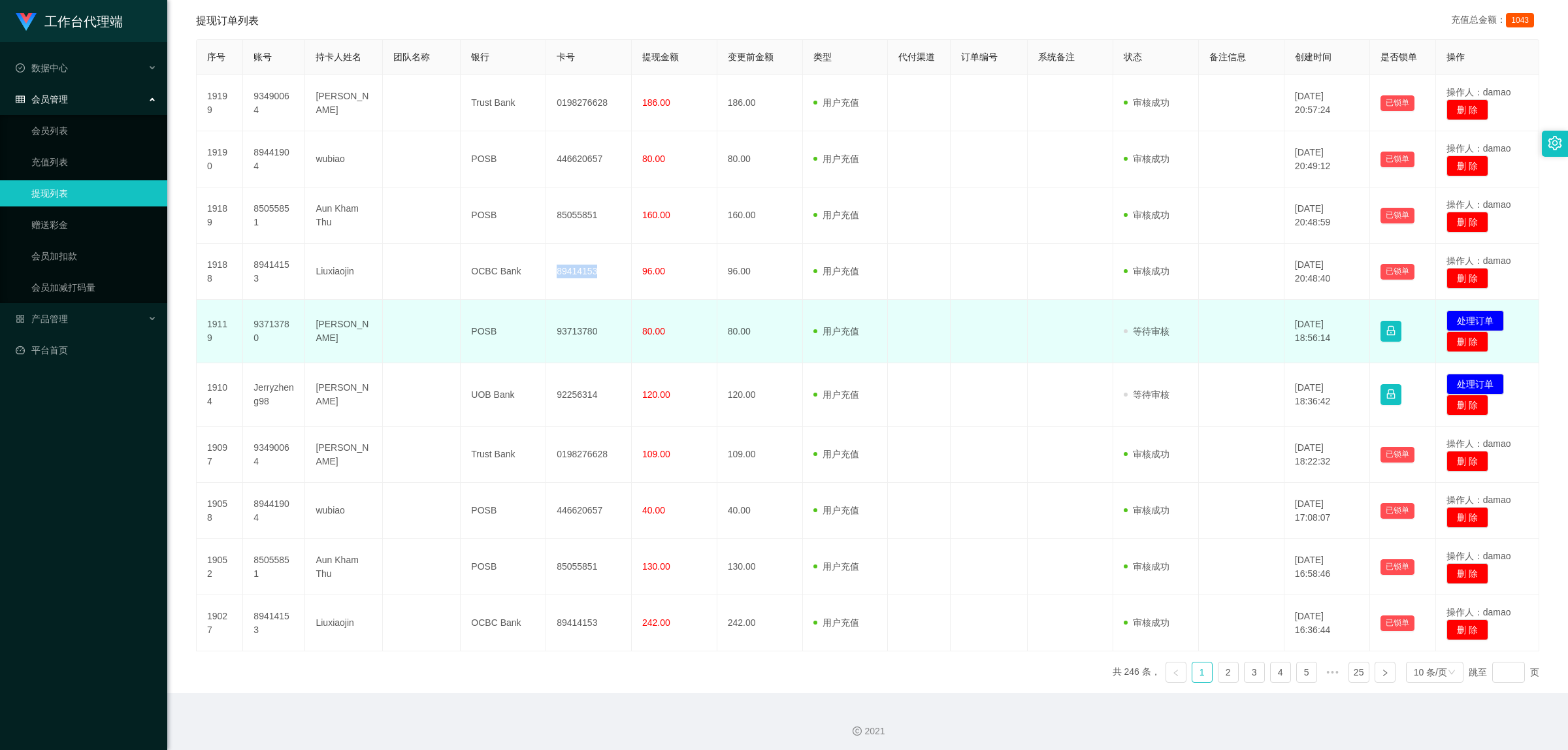
scroll to position [260, 0]
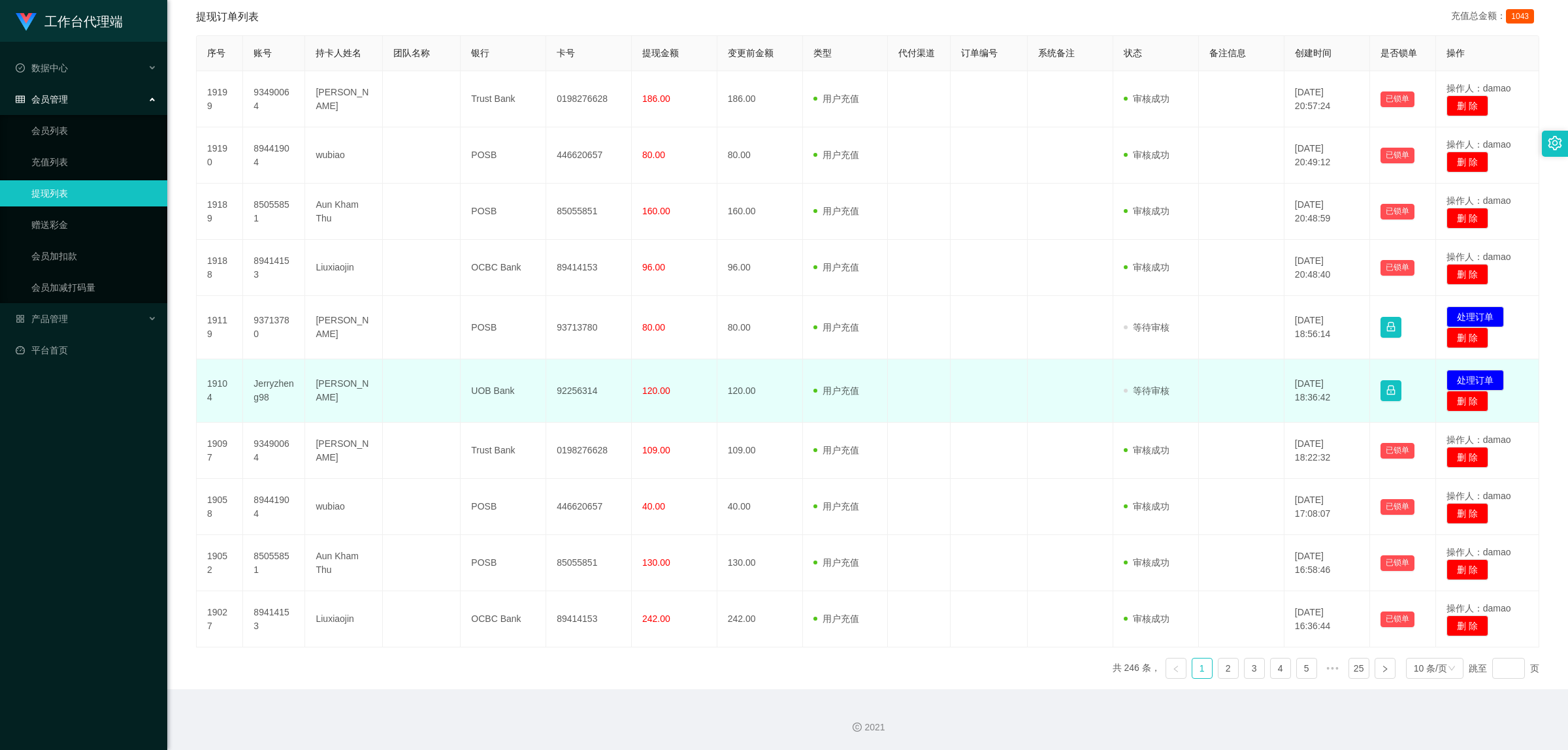
click at [577, 385] on td "92256314" at bounding box center [589, 391] width 86 height 64
click at [578, 384] on td "92256314" at bounding box center [589, 391] width 86 height 64
copy td "92256314"
click at [1468, 370] on button "处理订单" at bounding box center [1475, 380] width 58 height 21
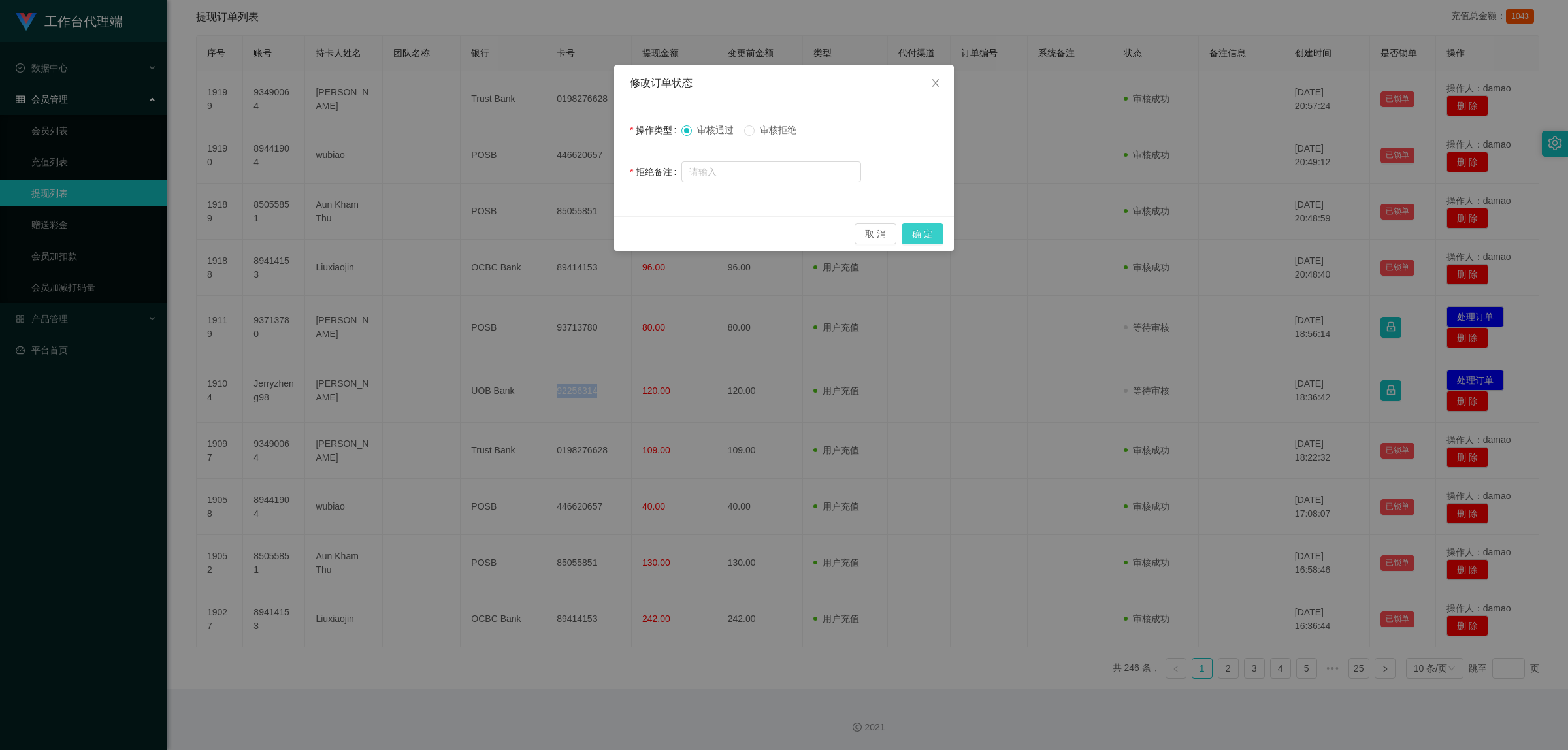
click at [927, 233] on button "确 定" at bounding box center [922, 234] width 42 height 21
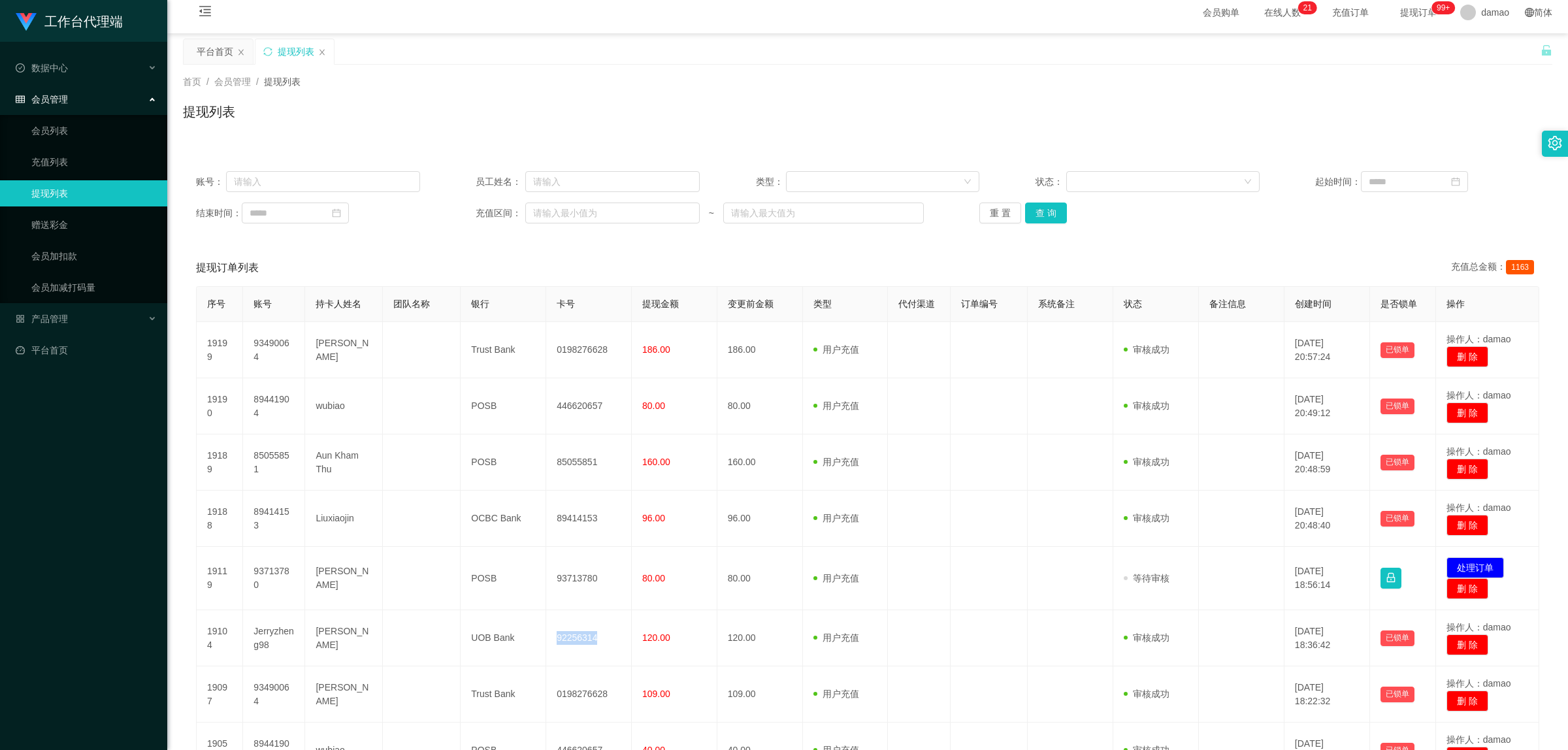
scroll to position [0, 0]
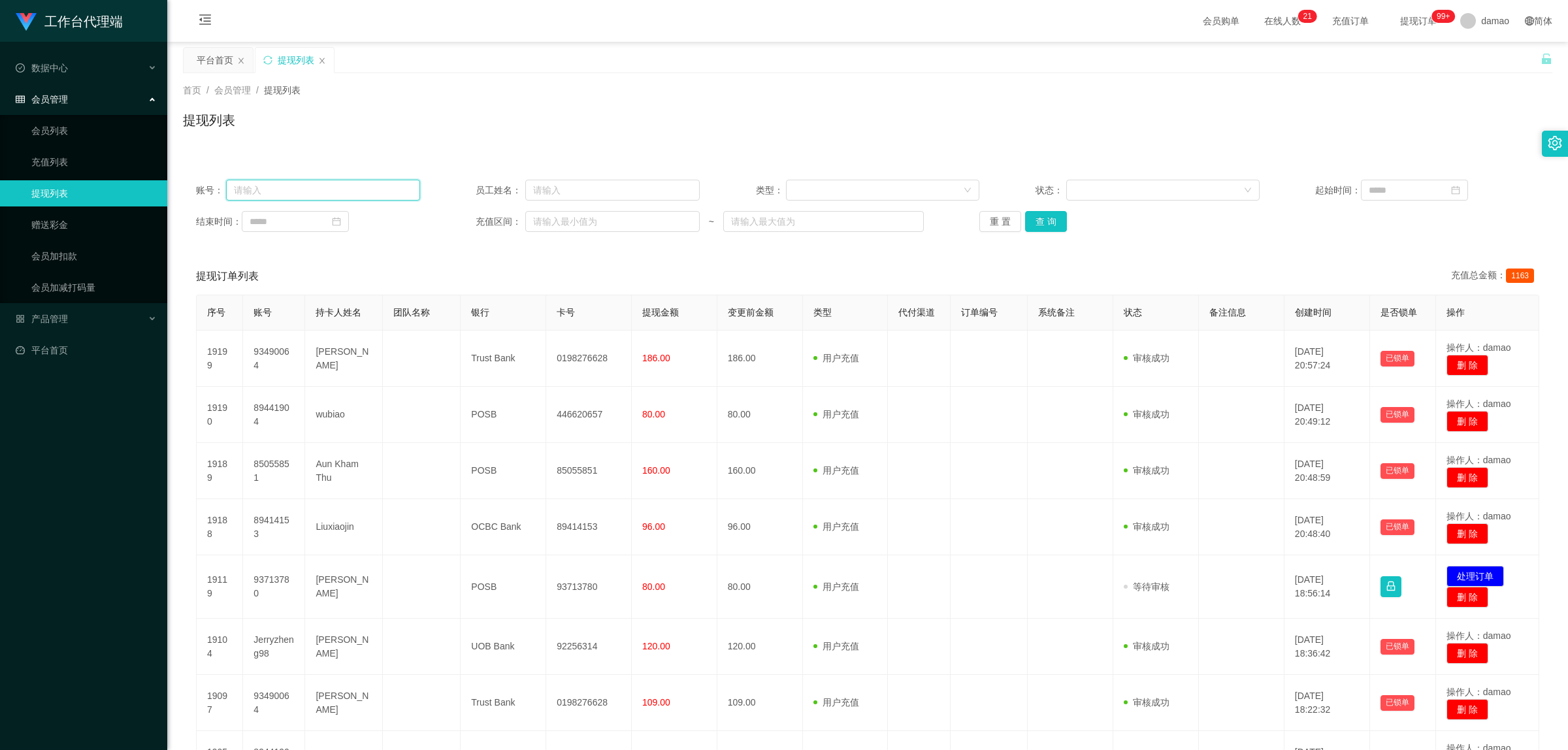
click at [301, 187] on input "text" at bounding box center [323, 191] width 193 height 21
paste input "92256314"
type input "92256314"
click at [1036, 222] on button "查 询" at bounding box center [1046, 221] width 42 height 21
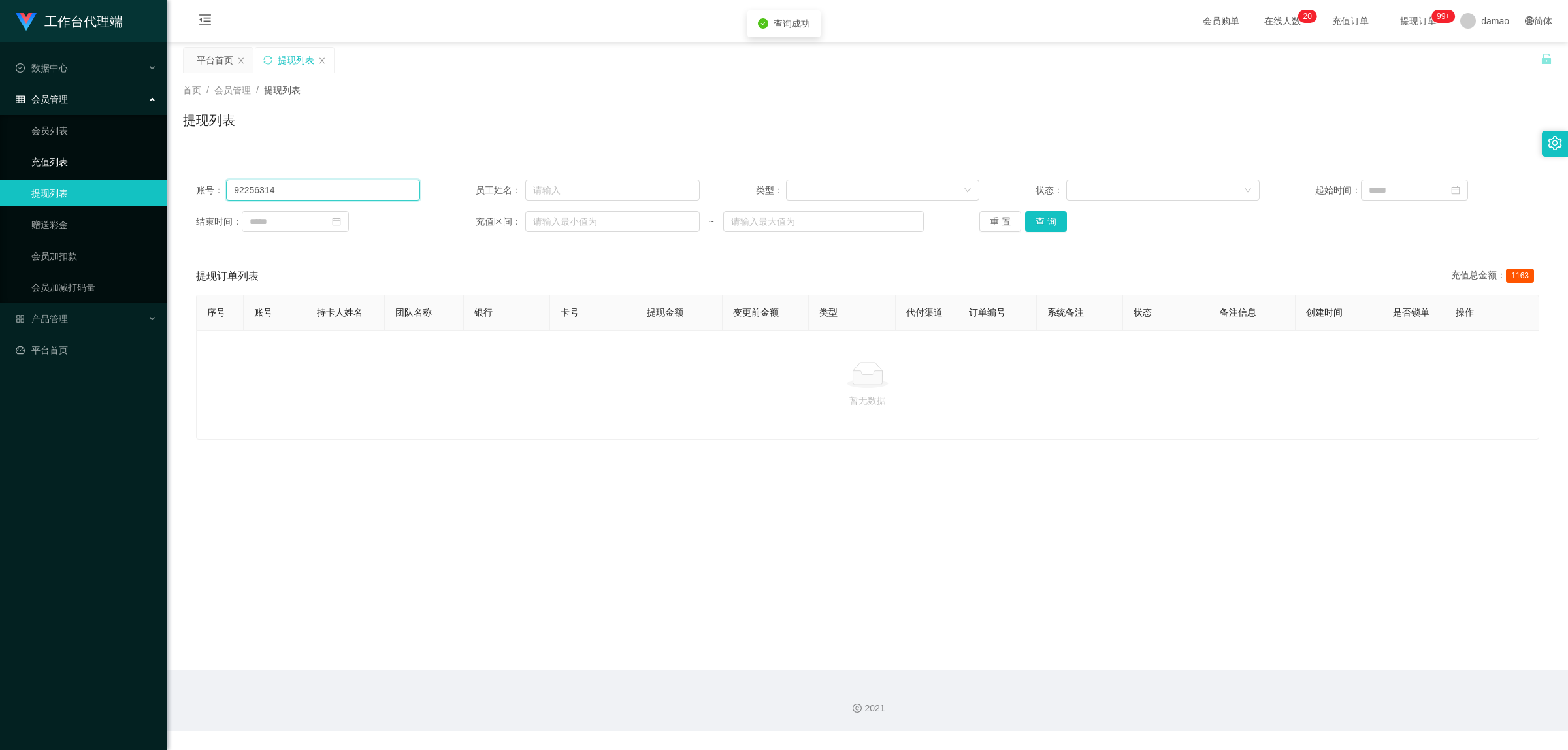
drag, startPoint x: 302, startPoint y: 184, endPoint x: 139, endPoint y: 149, distance: 166.7
click at [154, 156] on section "工作台代理端 数据中心 会员管理 会员列表 充值列表 提现列表 赠送彩金 会员加扣款 会员加减打码量 产品管理 平台首页 保存配置 重置配置 整体风格设置 主…" at bounding box center [784, 366] width 1568 height 731
click at [1047, 226] on button "查 询" at bounding box center [1046, 221] width 42 height 21
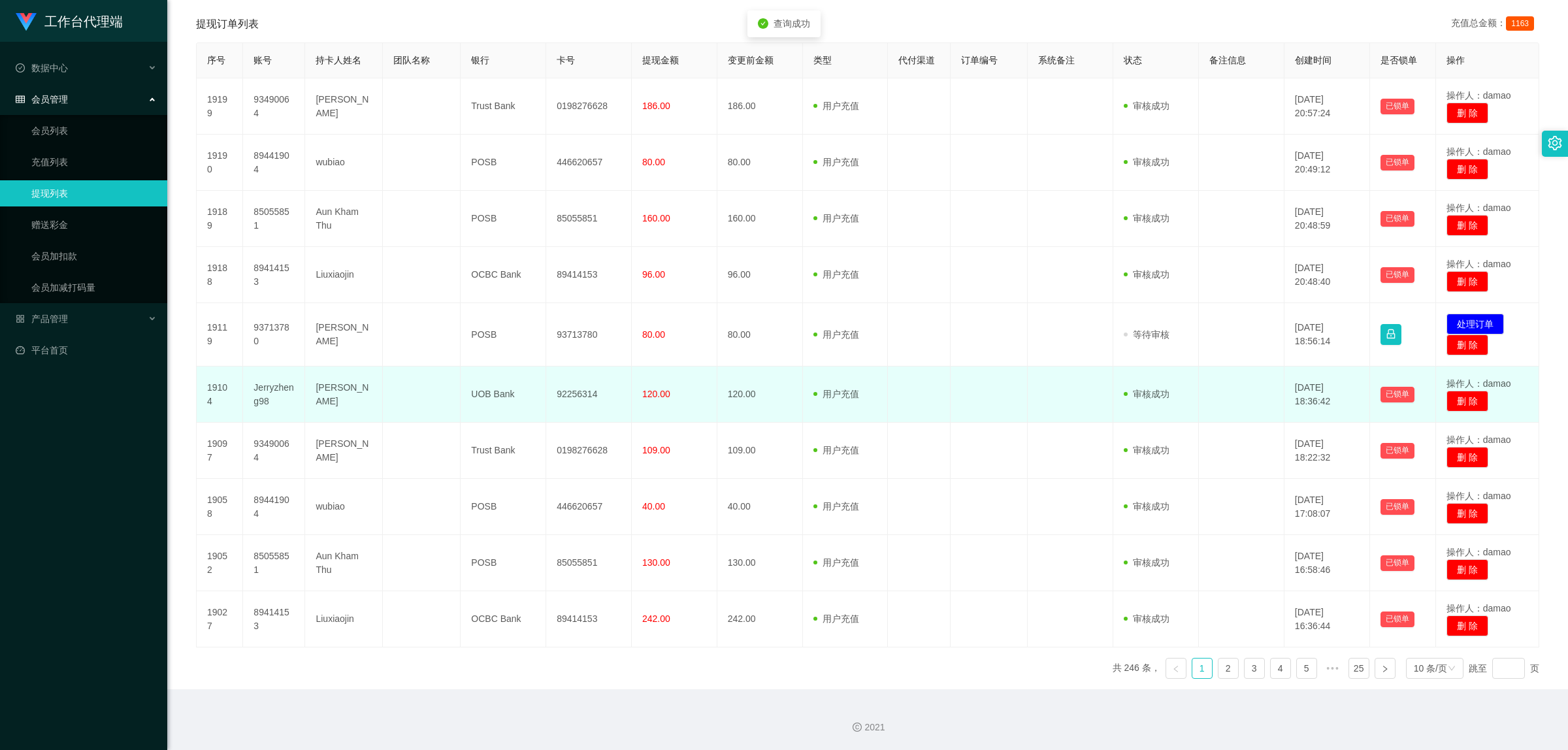
scroll to position [253, 0]
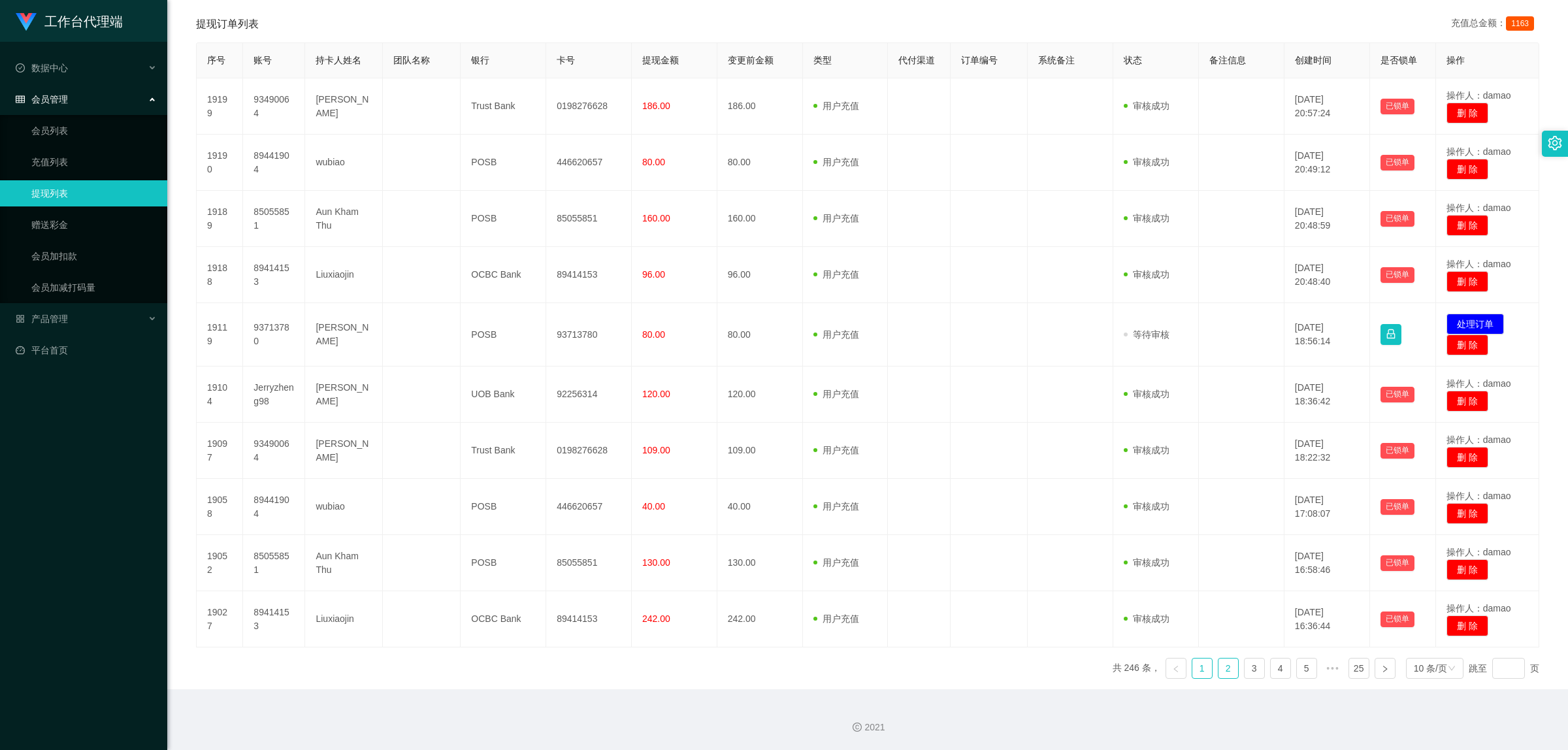
click at [1219, 666] on link "2" at bounding box center [1228, 669] width 20 height 20
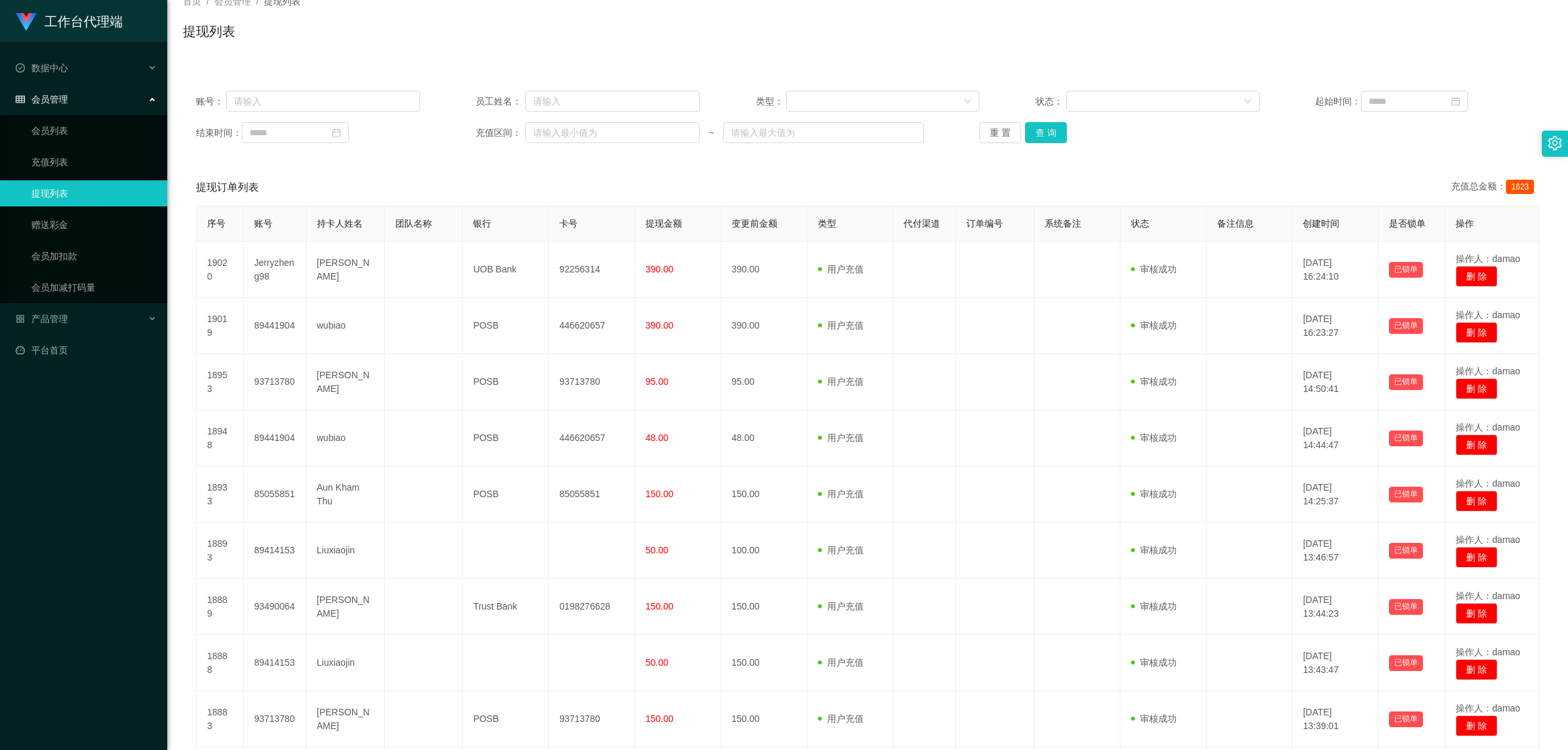
scroll to position [0, 0]
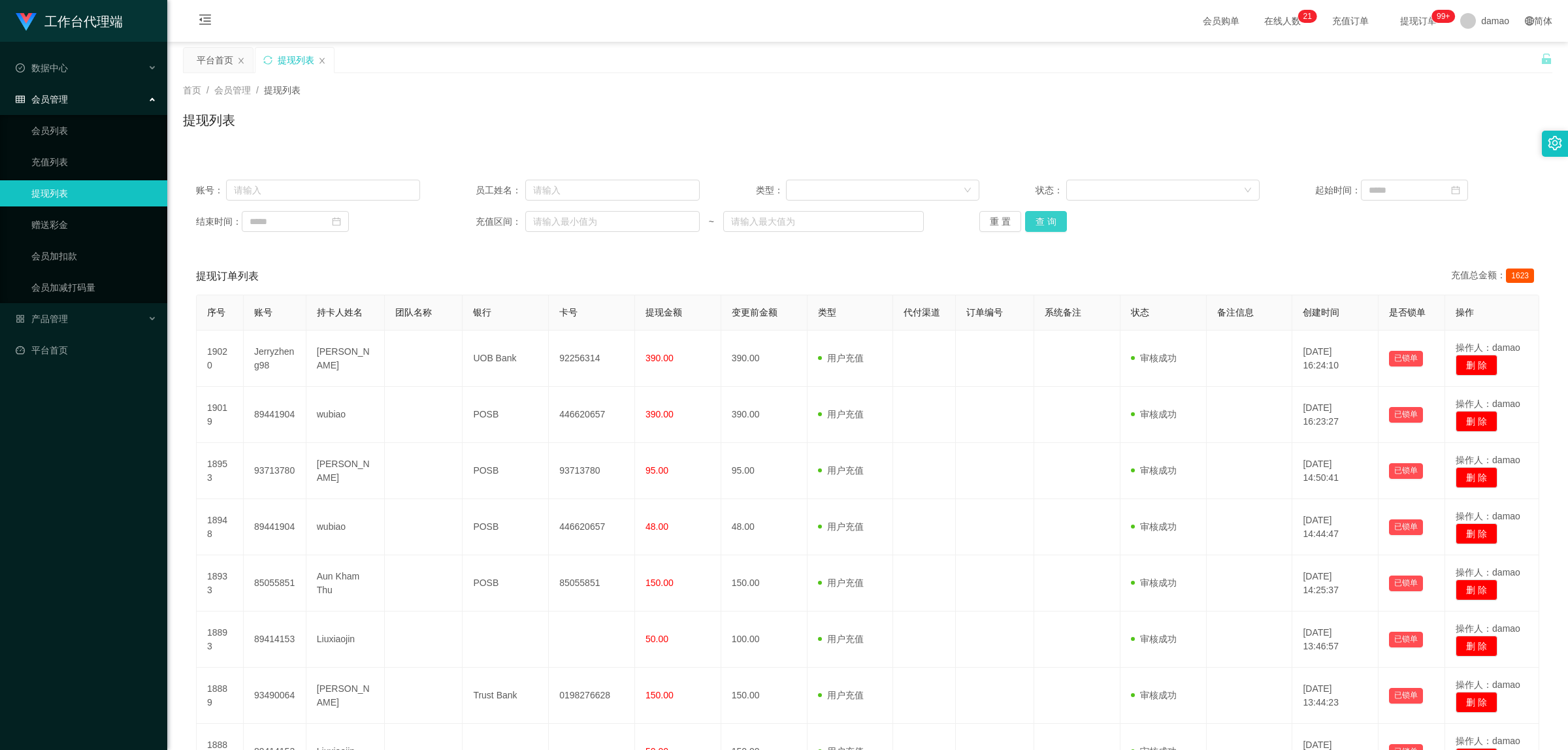
click at [1054, 219] on button "查 询" at bounding box center [1046, 221] width 42 height 21
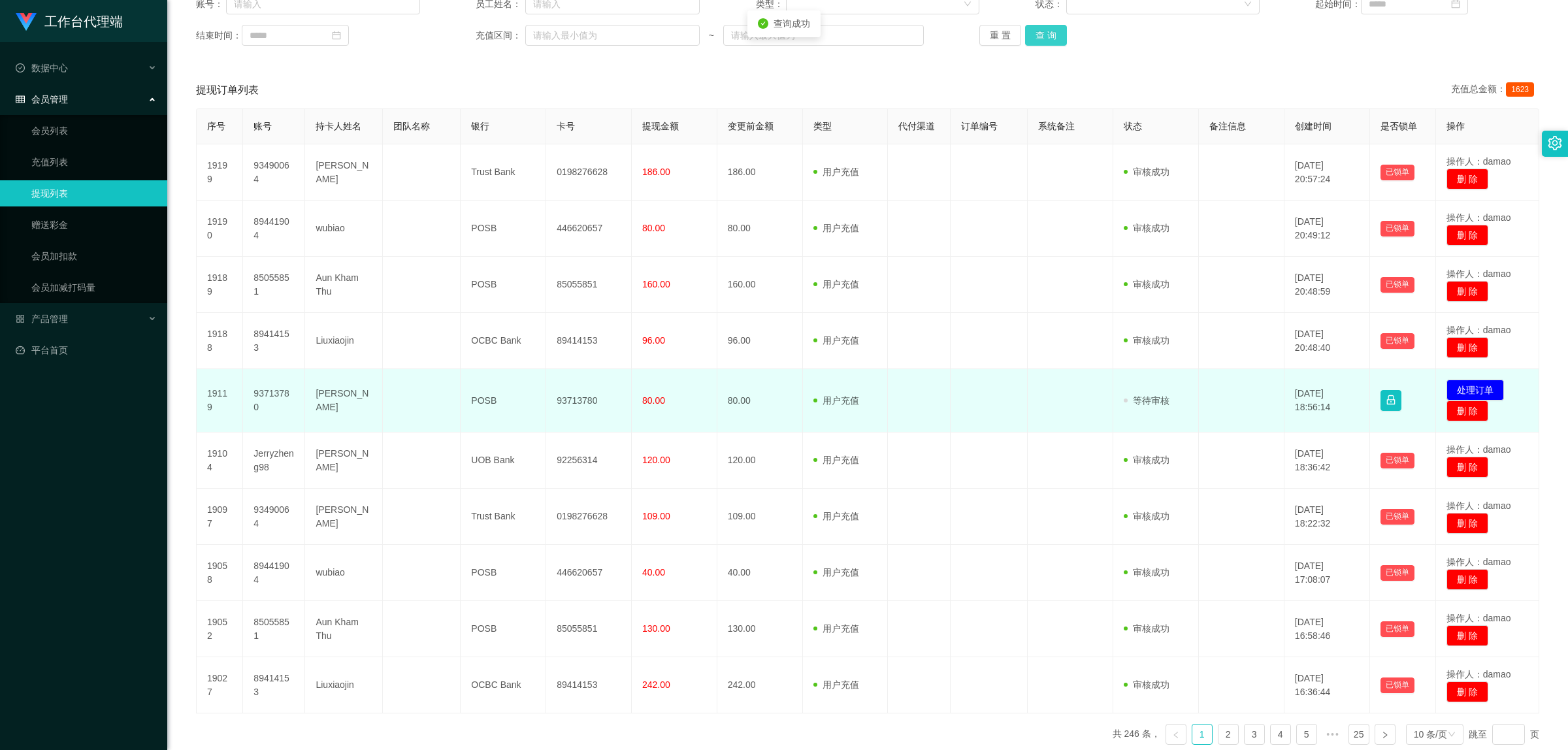
scroll to position [253, 0]
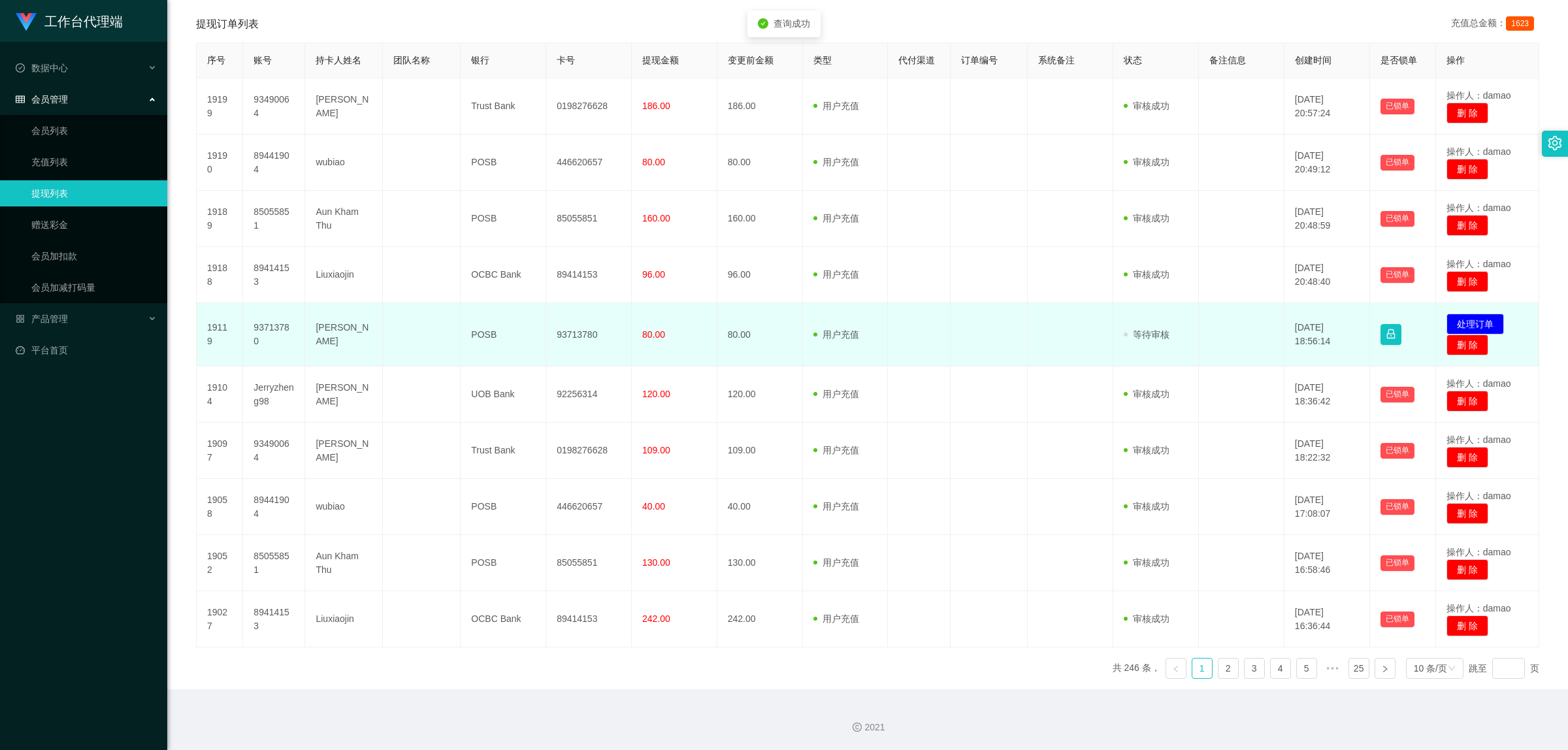
click at [577, 332] on td "93713780" at bounding box center [589, 335] width 86 height 64
copy td "93713780"
click at [1469, 322] on button "处理订单" at bounding box center [1475, 324] width 58 height 21
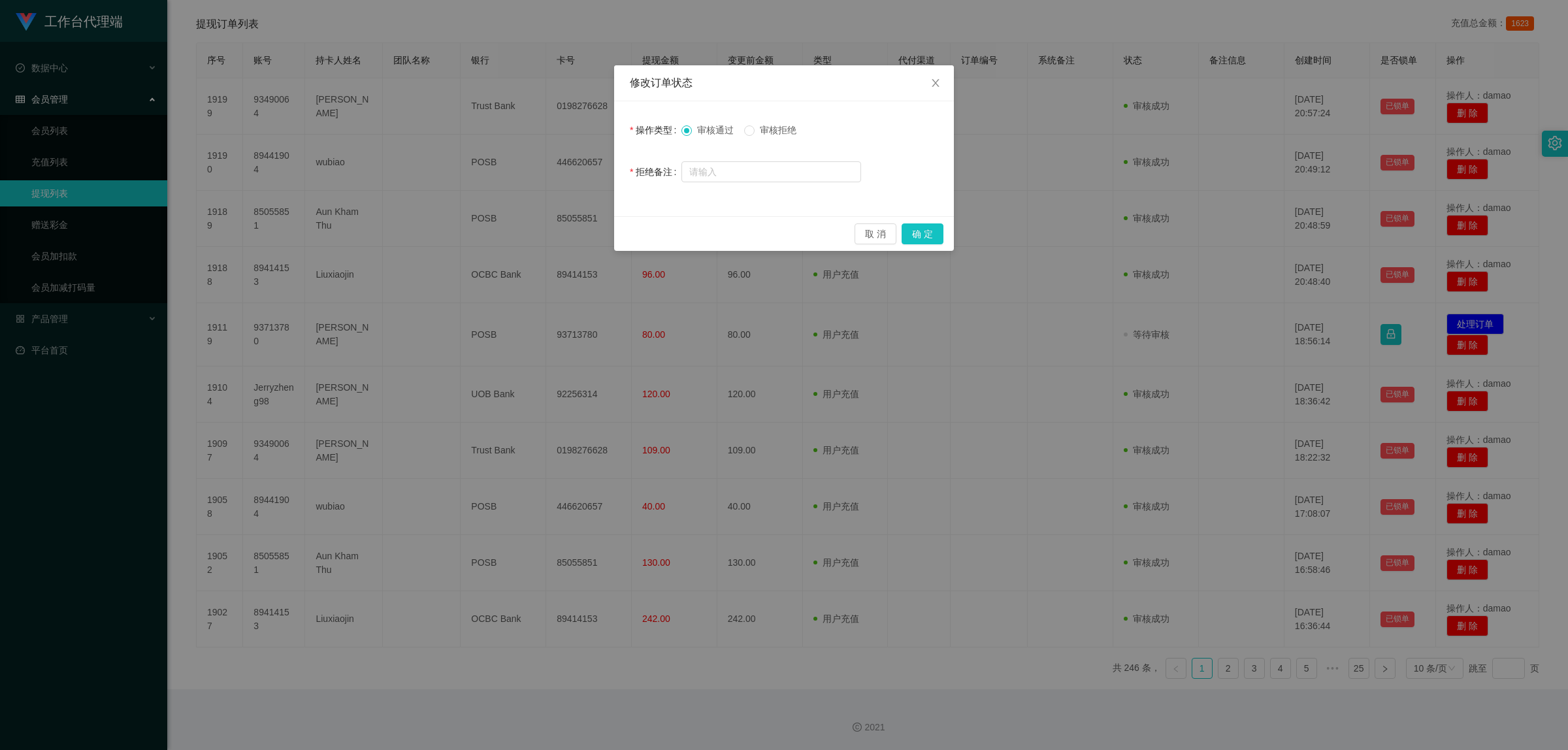
click at [773, 132] on span "审核拒绝" at bounding box center [779, 129] width 47 height 11
click at [922, 230] on button "确 定" at bounding box center [922, 234] width 42 height 21
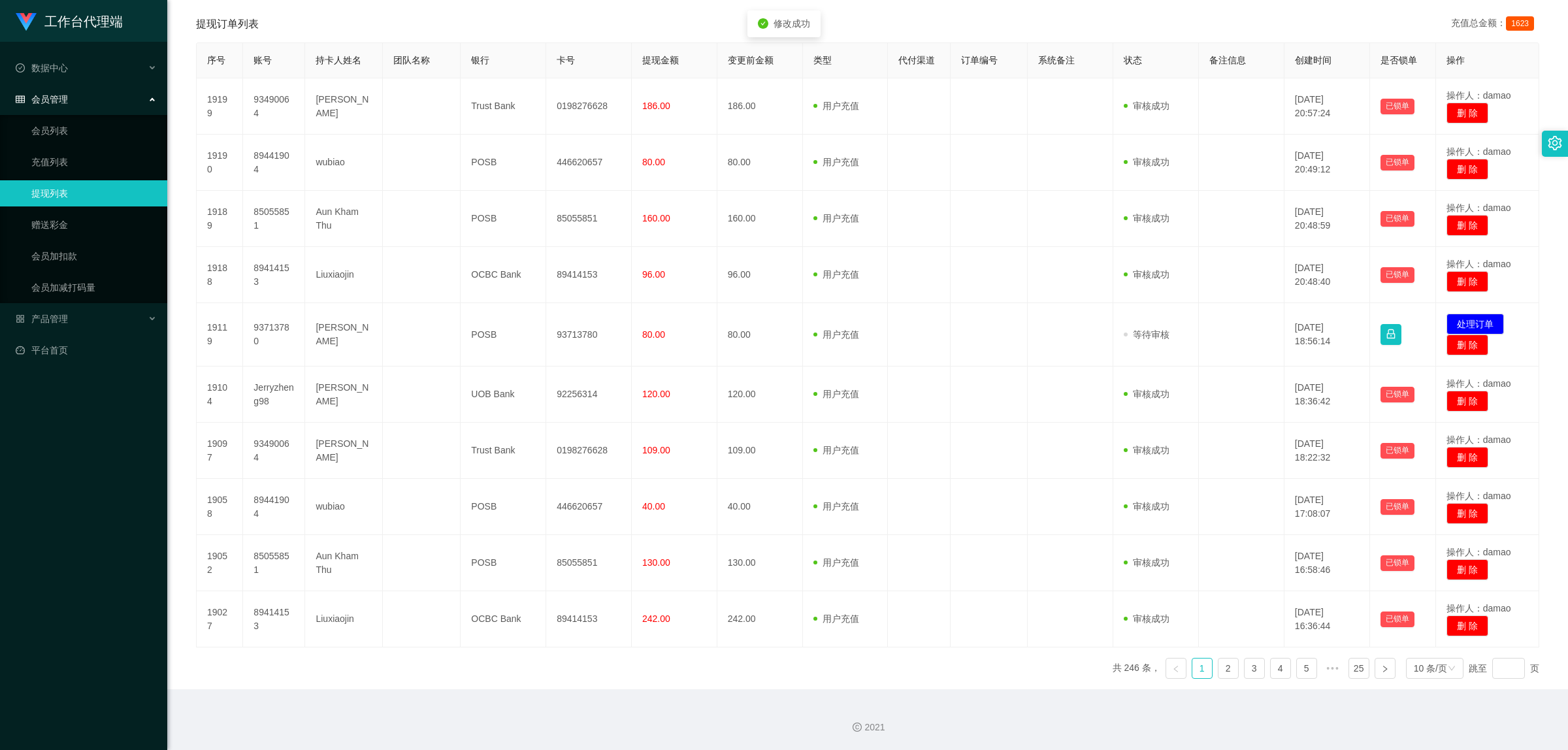
scroll to position [246, 0]
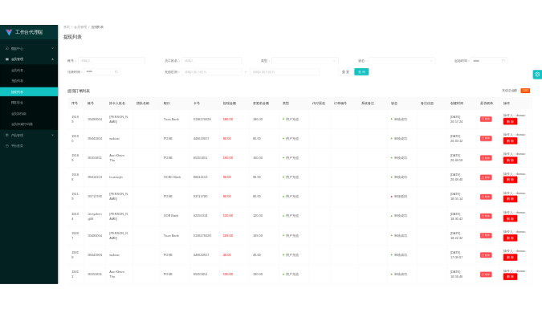
scroll to position [0, 0]
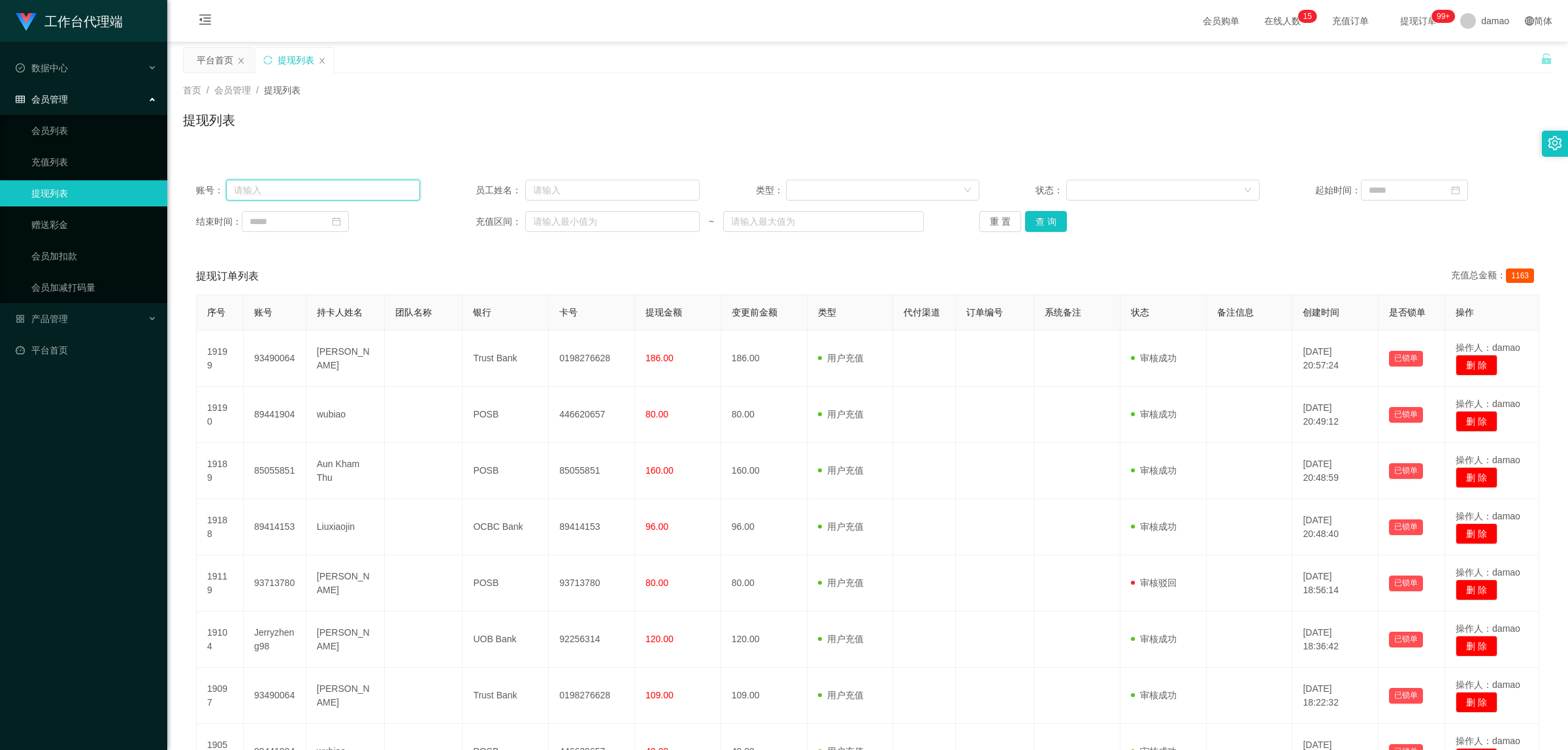
click at [292, 187] on input "text" at bounding box center [323, 191] width 193 height 21
paste input "89414153"
type input "89414153"
click at [1043, 221] on button "查 询" at bounding box center [1046, 221] width 42 height 21
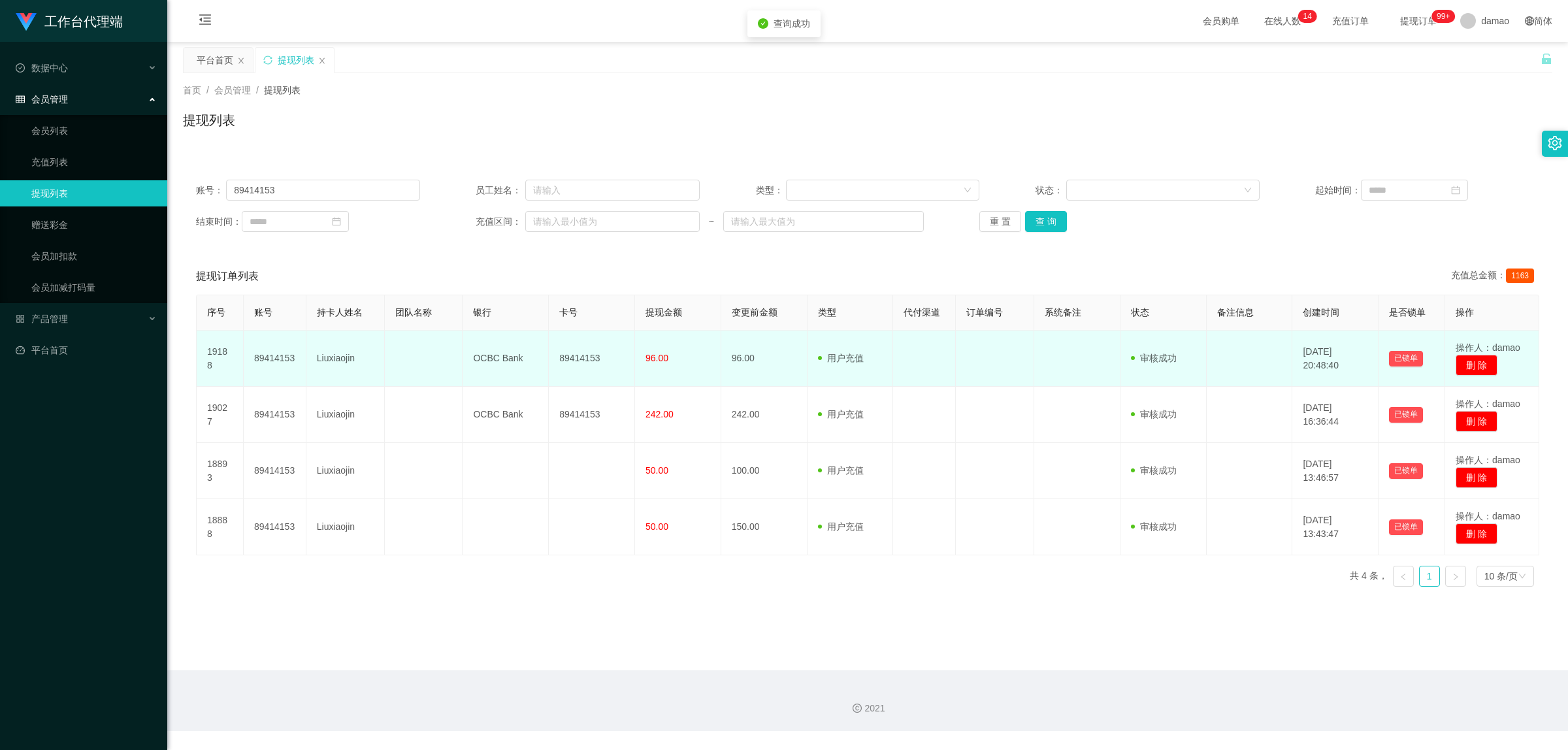
click at [589, 358] on td "89414153" at bounding box center [592, 358] width 86 height 56
copy td "89414153"
